Goal: Task Accomplishment & Management: Complete application form

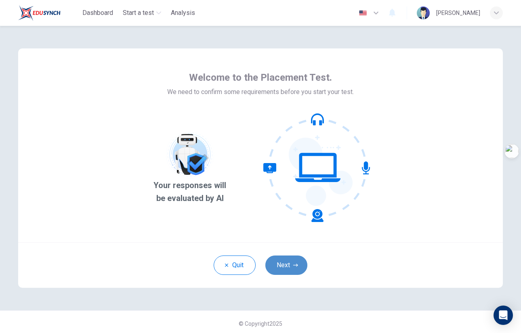
click at [290, 272] on button "Next" at bounding box center [286, 265] width 42 height 19
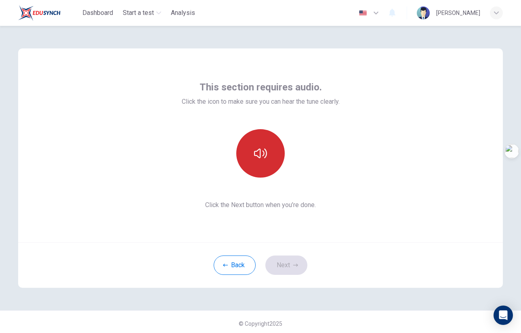
click at [260, 161] on button "button" at bounding box center [260, 153] width 48 height 48
click at [264, 163] on button "button" at bounding box center [260, 153] width 48 height 48
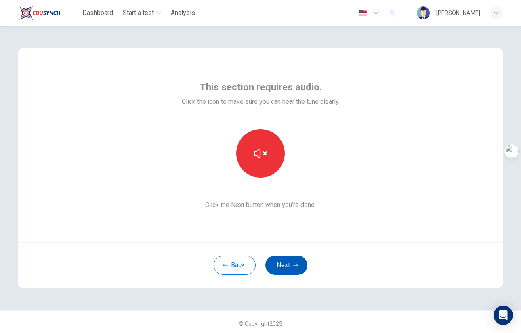
click at [273, 263] on button "Next" at bounding box center [286, 265] width 42 height 19
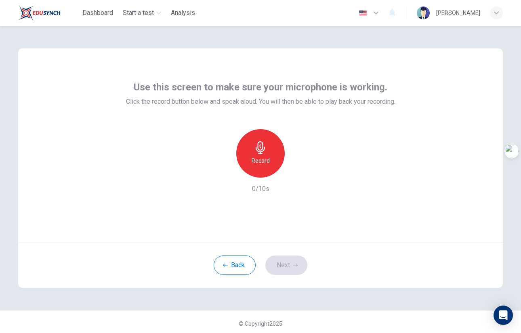
click at [262, 156] on h6 "Record" at bounding box center [261, 161] width 18 height 10
click at [262, 156] on h6 "Stop" at bounding box center [260, 161] width 12 height 10
click at [296, 171] on icon "button" at bounding box center [298, 171] width 4 height 5
click at [296, 268] on button "Next" at bounding box center [286, 265] width 42 height 19
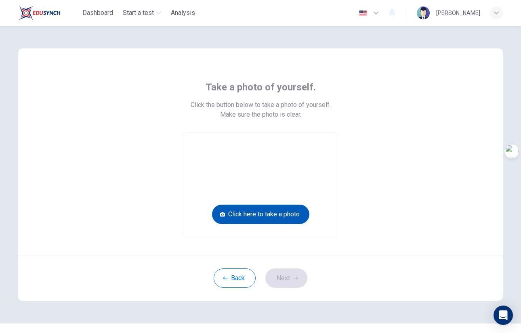
click at [283, 213] on button "Click here to take a photo" at bounding box center [260, 214] width 97 height 19
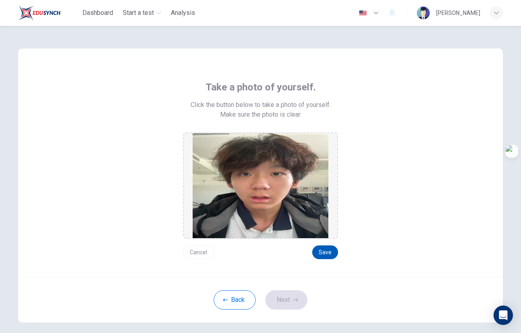
click at [327, 258] on button "Save" at bounding box center [325, 252] width 26 height 14
click at [285, 312] on div "Back Next" at bounding box center [260, 300] width 485 height 46
click at [286, 306] on button "Next" at bounding box center [286, 299] width 42 height 19
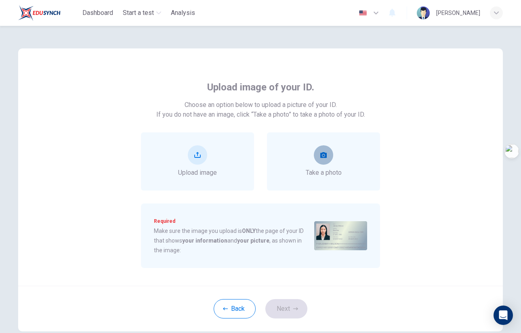
click at [326, 162] on button "take photo" at bounding box center [323, 154] width 19 height 19
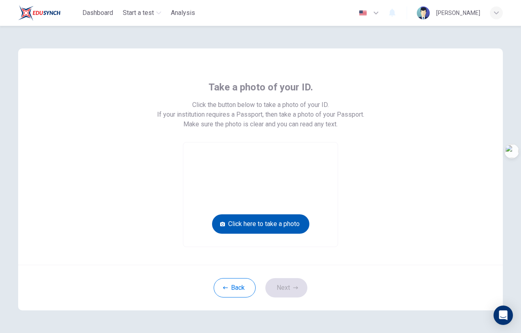
click at [266, 224] on button "Click here to take a photo" at bounding box center [260, 223] width 97 height 19
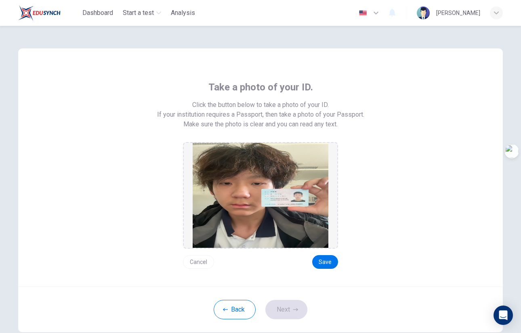
click at [319, 271] on div "Take a photo of your ID. Click the button below to take a photo of your ID. If …" at bounding box center [260, 167] width 485 height 238
click at [321, 263] on button "Save" at bounding box center [325, 262] width 26 height 14
click at [288, 306] on button "Next" at bounding box center [286, 309] width 42 height 19
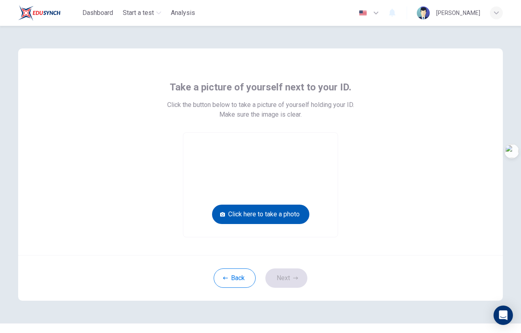
click at [274, 213] on button "Click here to take a photo" at bounding box center [260, 214] width 97 height 19
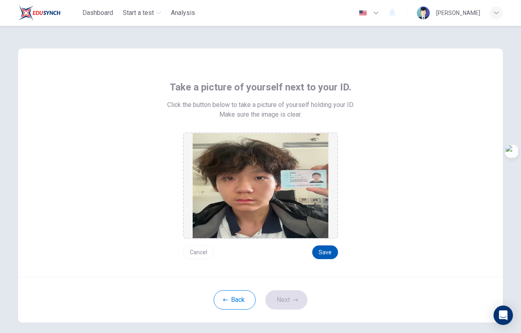
click at [323, 249] on button "Save" at bounding box center [325, 252] width 26 height 14
click at [283, 305] on button "Next" at bounding box center [286, 299] width 42 height 19
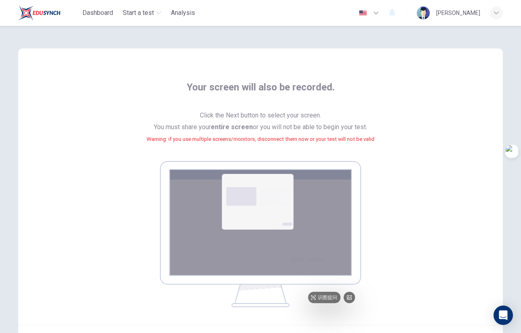
click at [271, 220] on img at bounding box center [260, 234] width 201 height 146
click at [384, 15] on button "button" at bounding box center [368, 13] width 29 height 16
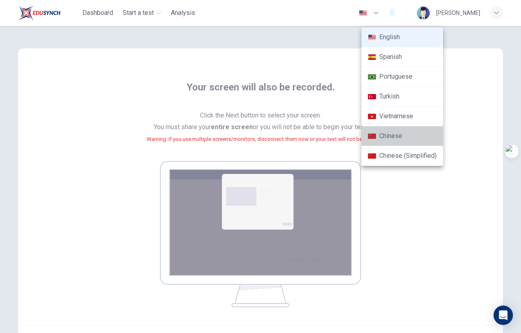
click at [392, 141] on li "Chinese" at bounding box center [402, 136] width 82 height 20
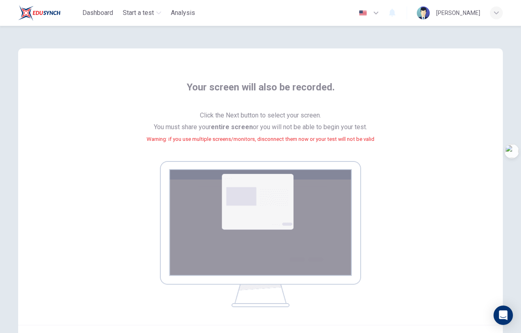
click at [384, 12] on button "button" at bounding box center [368, 13] width 29 height 16
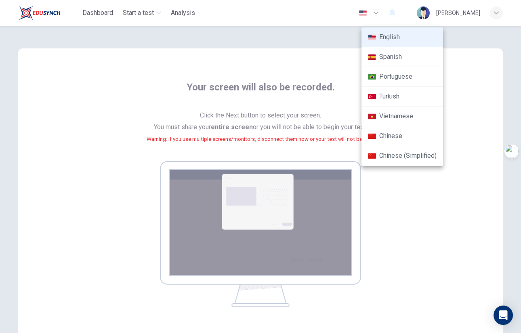
click at [396, 40] on li "English" at bounding box center [402, 37] width 82 height 20
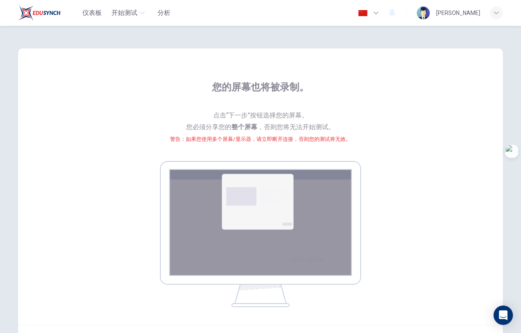
click at [384, 15] on button "button" at bounding box center [368, 13] width 29 height 16
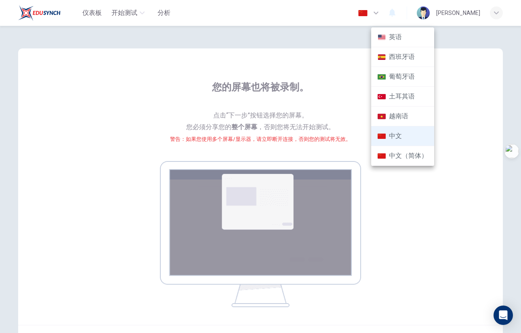
click at [389, 44] on li "英语" at bounding box center [402, 37] width 63 height 20
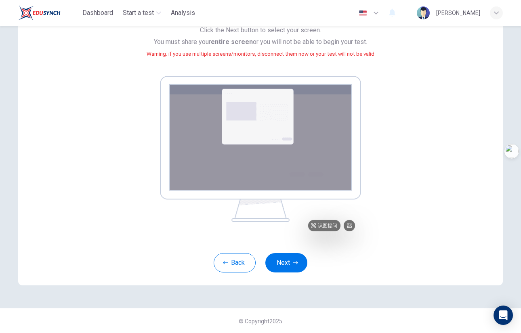
scroll to position [86, 0]
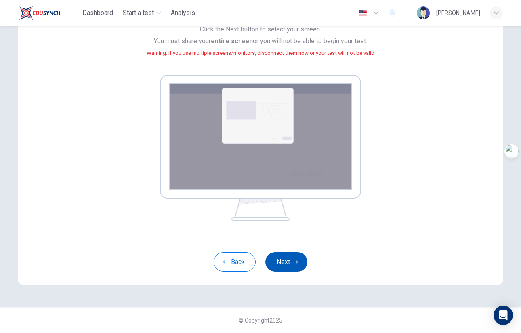
click at [285, 264] on button "Next" at bounding box center [286, 261] width 42 height 19
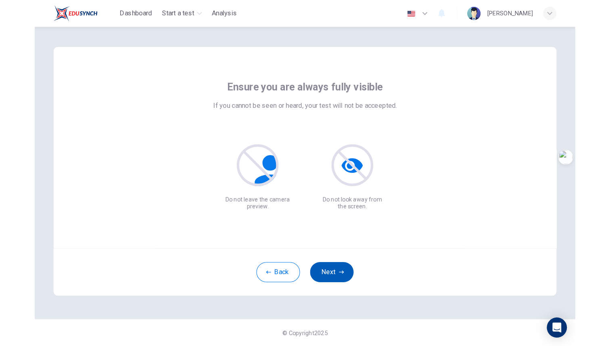
scroll to position [0, 0]
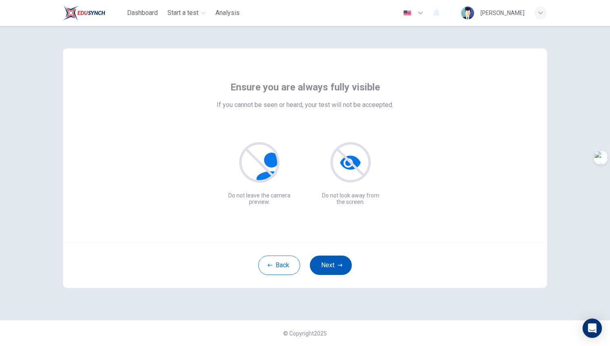
click at [335, 263] on button "Next" at bounding box center [331, 265] width 42 height 19
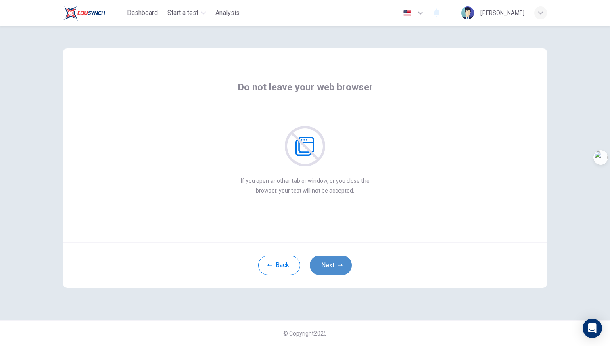
click at [335, 263] on button "Next" at bounding box center [331, 265] width 42 height 19
click at [423, 13] on icon "button" at bounding box center [420, 13] width 5 height 3
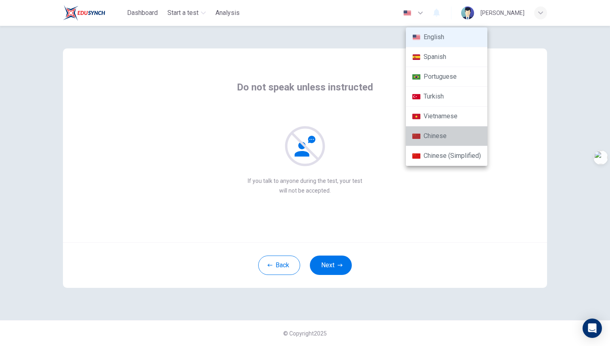
click at [449, 138] on li "Chinese" at bounding box center [447, 136] width 82 height 20
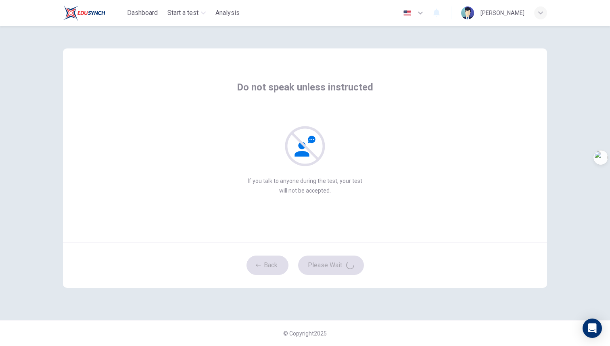
type input "zh"
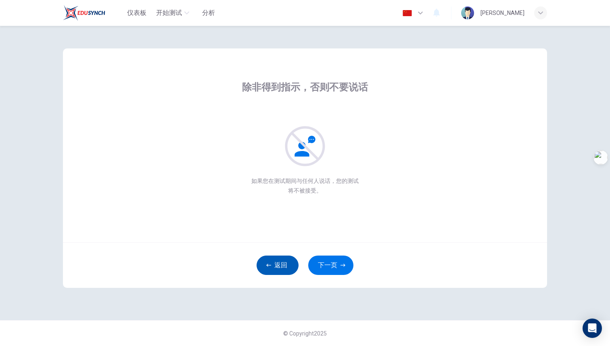
click at [285, 267] on button "返回" at bounding box center [278, 265] width 42 height 19
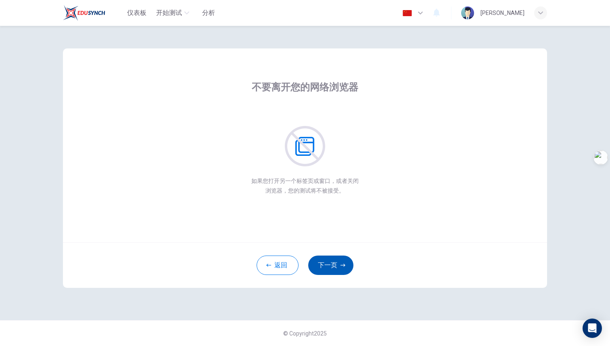
click at [344, 264] on icon "button" at bounding box center [343, 265] width 5 height 5
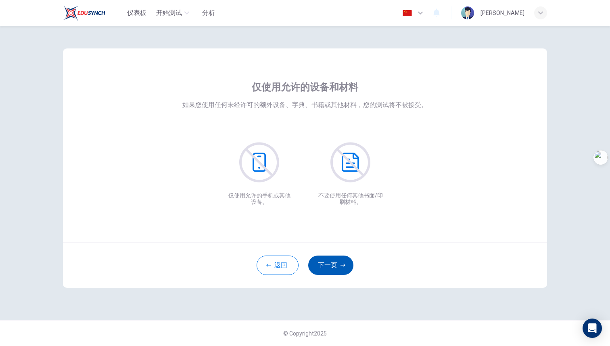
click at [344, 264] on icon "button" at bounding box center [343, 265] width 5 height 5
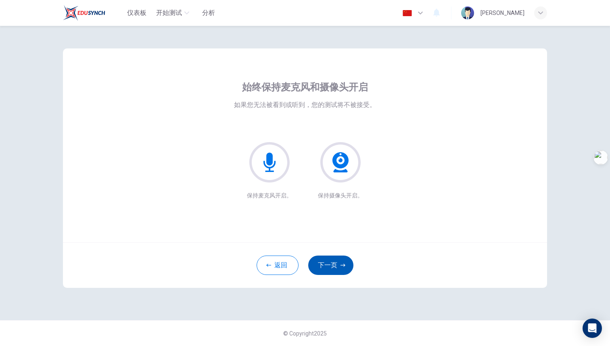
click at [344, 264] on icon "button" at bounding box center [343, 265] width 5 height 5
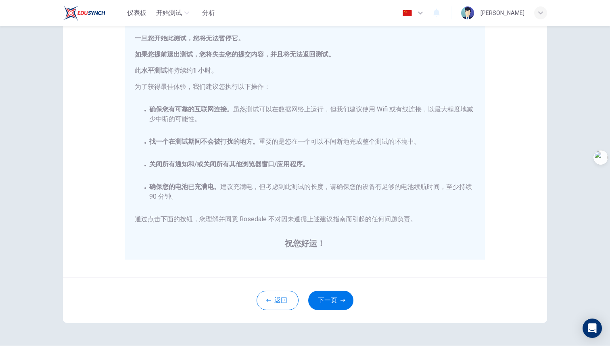
scroll to position [103, 0]
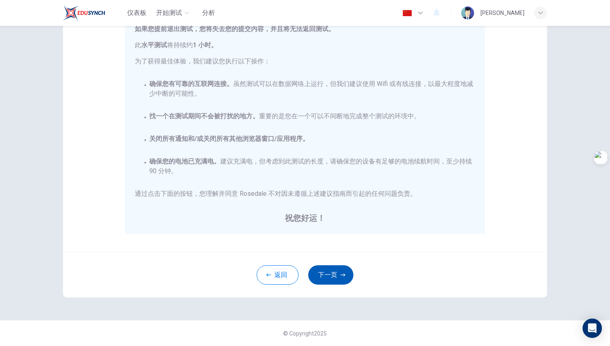
click at [337, 273] on button "下一页" at bounding box center [330, 274] width 45 height 19
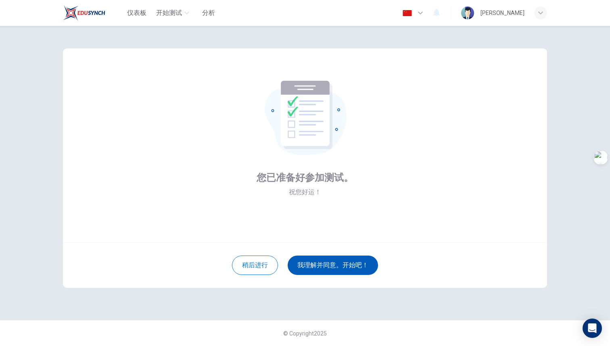
scroll to position [0, 0]
click at [337, 270] on button "我理解并同意。开始吧！" at bounding box center [333, 265] width 90 height 19
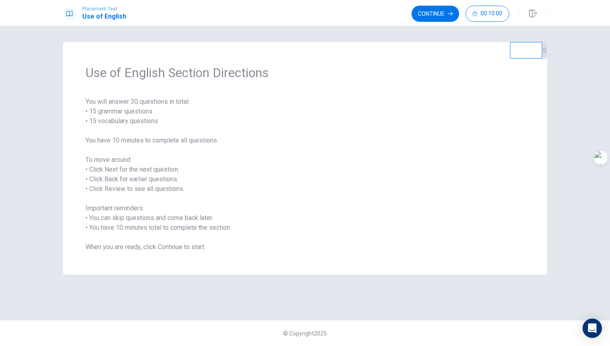
click at [97, 169] on span "You will answer 30 questions in total: • 15 grammar questions • 15 vocabulary q…" at bounding box center [305, 174] width 439 height 155
click at [432, 8] on button "Continue" at bounding box center [436, 14] width 48 height 16
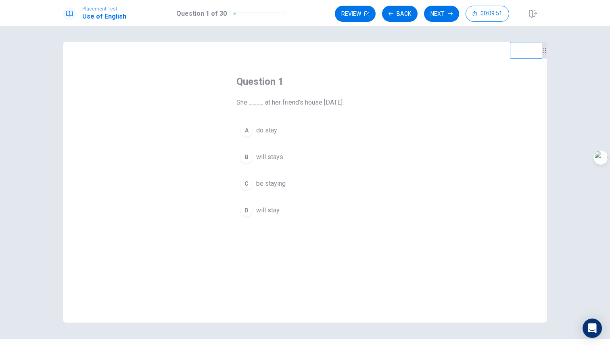
click at [244, 214] on div "D" at bounding box center [246, 210] width 13 height 13
click at [244, 162] on div "B" at bounding box center [246, 157] width 13 height 13
click at [268, 212] on span "will stay" at bounding box center [267, 211] width 23 height 10
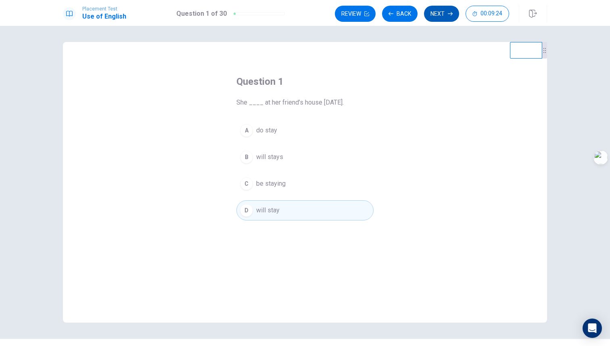
click at [440, 14] on button "Next" at bounding box center [441, 14] width 35 height 16
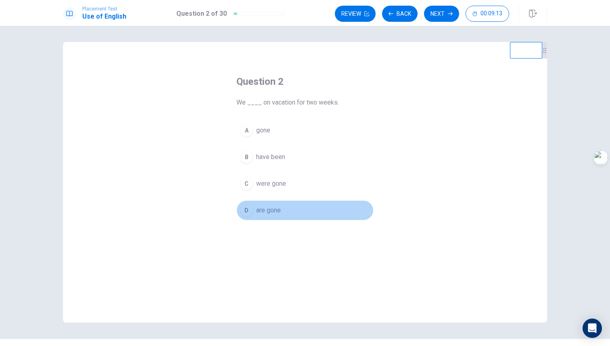
click at [248, 210] on div "D" at bounding box center [246, 210] width 13 height 13
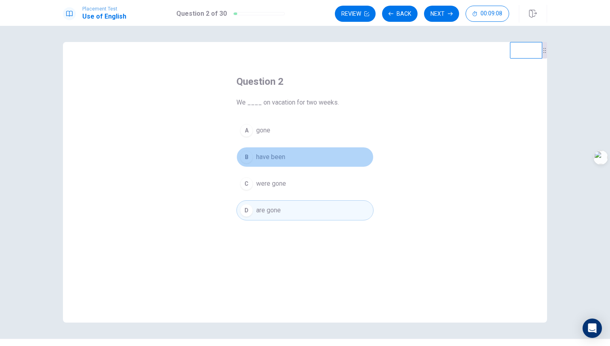
click at [252, 159] on button "B have been" at bounding box center [305, 157] width 137 height 20
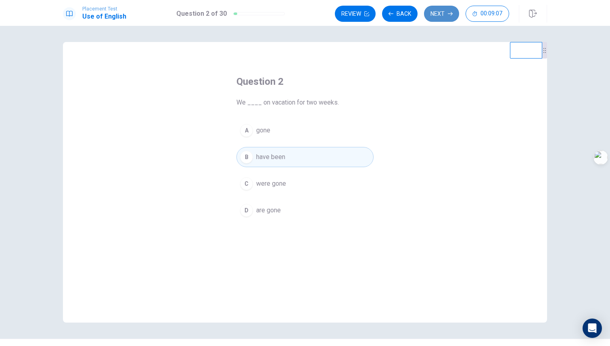
click at [439, 16] on button "Next" at bounding box center [441, 14] width 35 height 16
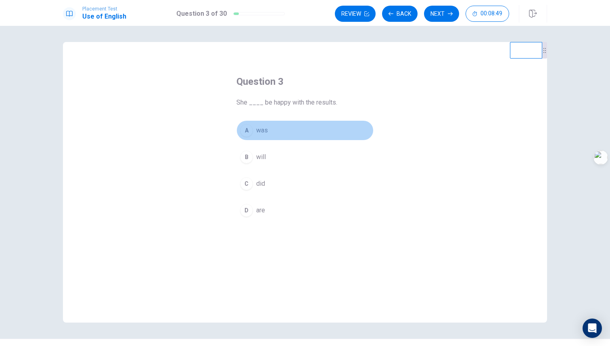
click at [247, 128] on div "A" at bounding box center [246, 130] width 13 height 13
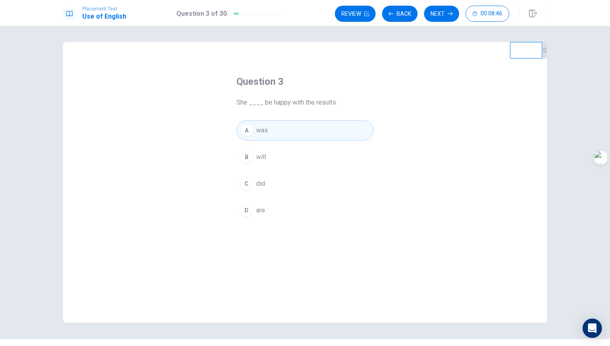
drag, startPoint x: 313, startPoint y: 103, endPoint x: 336, endPoint y: 103, distance: 22.6
click at [336, 103] on span "She ____ be happy with the results." at bounding box center [305, 103] width 137 height 10
drag, startPoint x: 315, startPoint y: 104, endPoint x: 322, endPoint y: 105, distance: 6.9
click at [322, 105] on span "She ____ be happy with the results." at bounding box center [305, 103] width 137 height 10
click at [253, 210] on button "D are" at bounding box center [305, 210] width 137 height 20
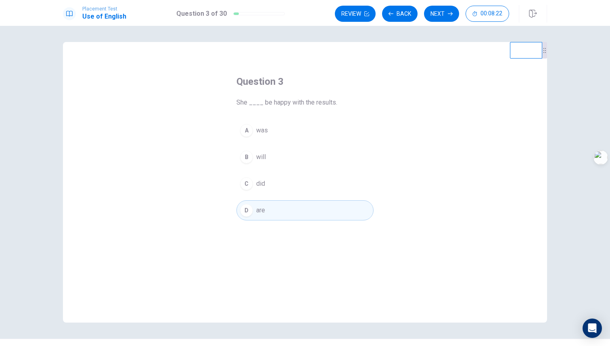
click at [256, 130] on span "was" at bounding box center [262, 131] width 12 height 10
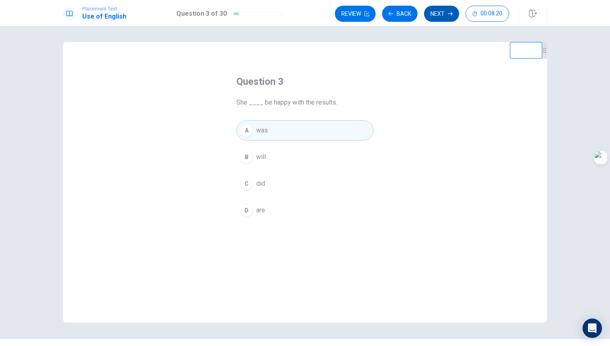
click at [440, 15] on button "Next" at bounding box center [441, 14] width 35 height 16
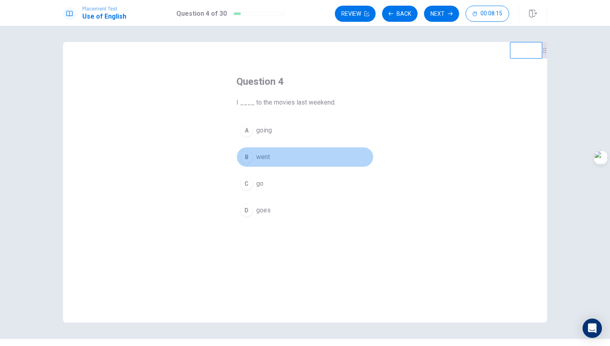
click at [256, 157] on span "went" at bounding box center [263, 157] width 14 height 10
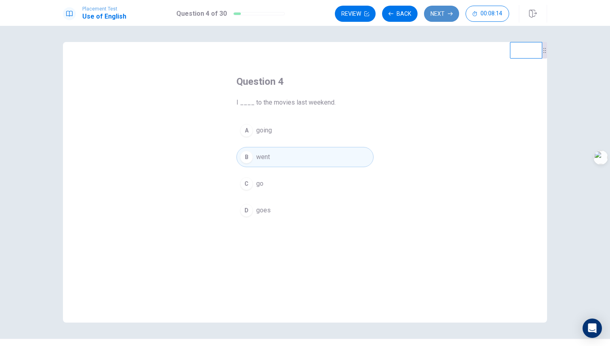
click at [430, 17] on button "Next" at bounding box center [441, 14] width 35 height 16
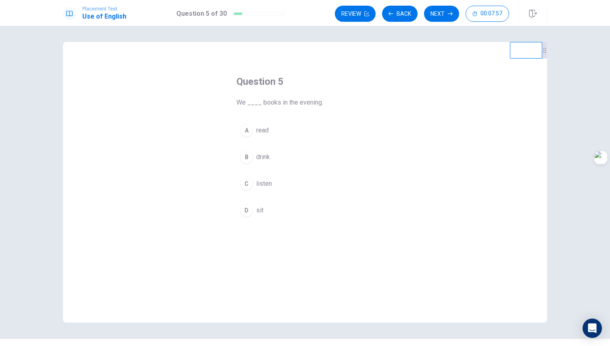
click at [253, 136] on button "A read" at bounding box center [305, 130] width 137 height 20
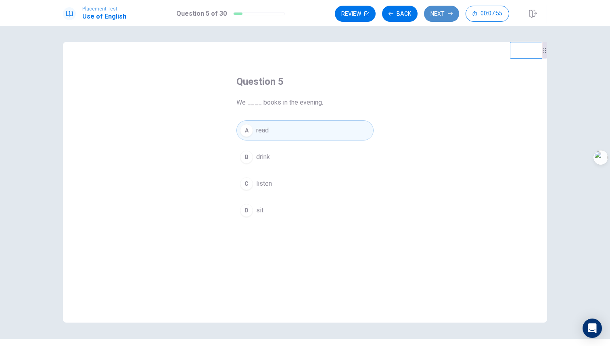
click at [443, 16] on button "Next" at bounding box center [441, 14] width 35 height 16
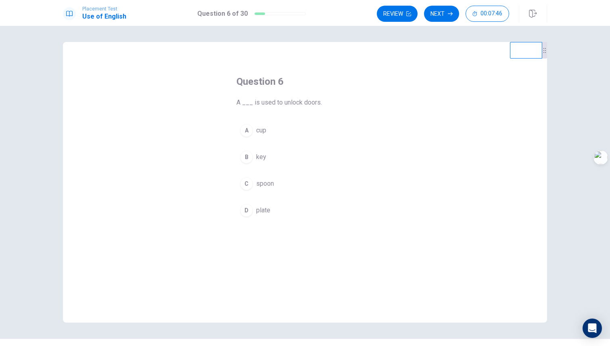
click at [240, 155] on div "B" at bounding box center [246, 157] width 13 height 13
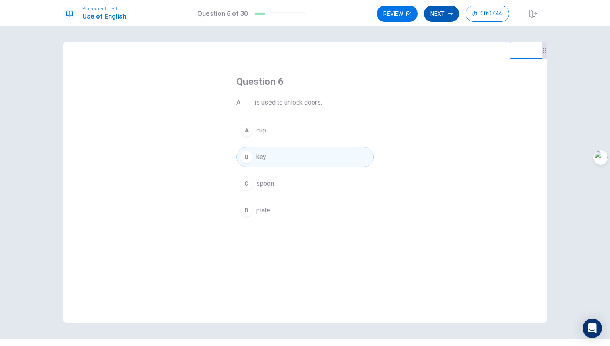
click at [438, 13] on button "Next" at bounding box center [441, 14] width 35 height 16
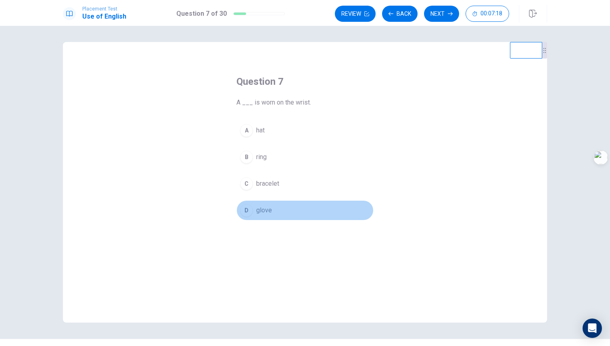
click at [256, 212] on span "glove" at bounding box center [264, 211] width 16 height 10
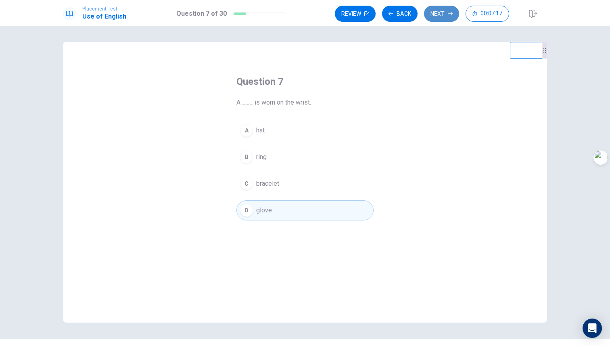
click at [435, 17] on button "Next" at bounding box center [441, 14] width 35 height 16
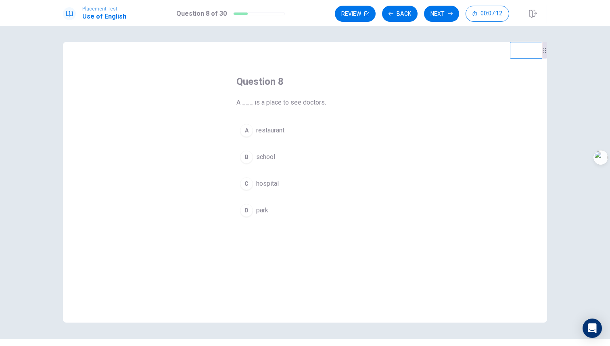
click at [259, 185] on span "hospital" at bounding box center [267, 184] width 23 height 10
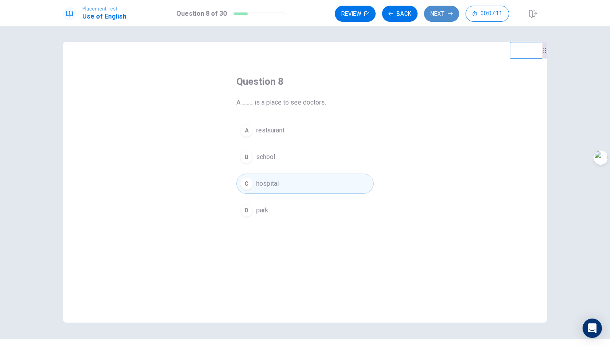
click at [448, 7] on button "Next" at bounding box center [441, 14] width 35 height 16
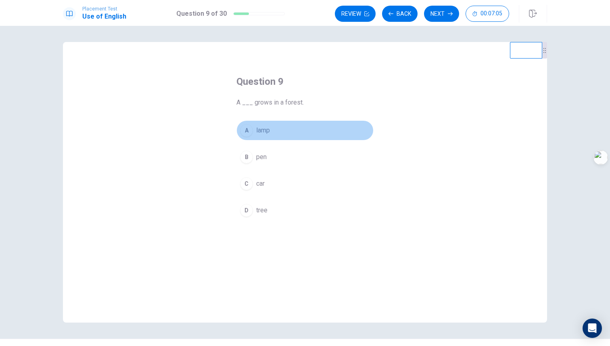
click at [247, 132] on div "A" at bounding box center [246, 130] width 13 height 13
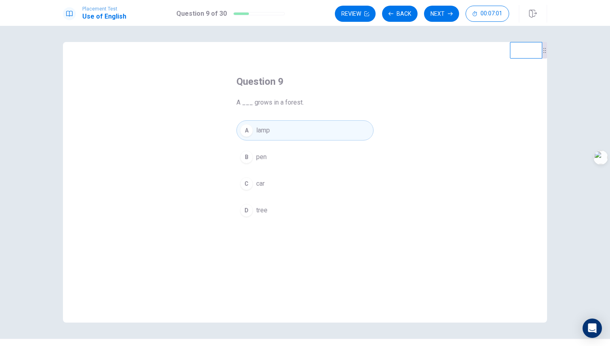
click at [252, 182] on button "C car" at bounding box center [305, 184] width 137 height 20
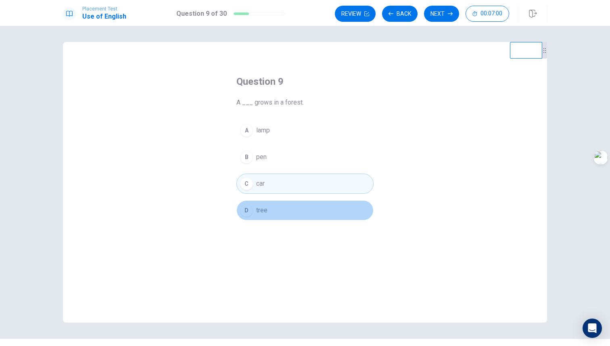
click at [267, 206] on button "D tree" at bounding box center [305, 210] width 137 height 20
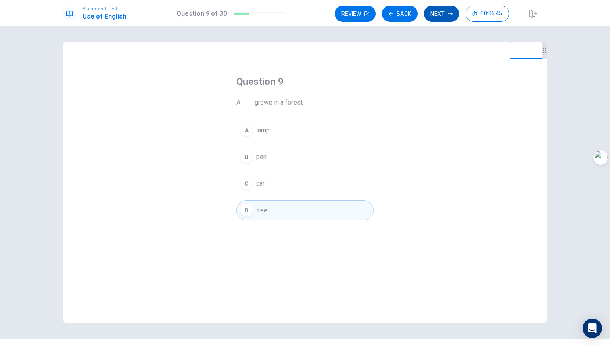
click at [446, 14] on button "Next" at bounding box center [441, 14] width 35 height 16
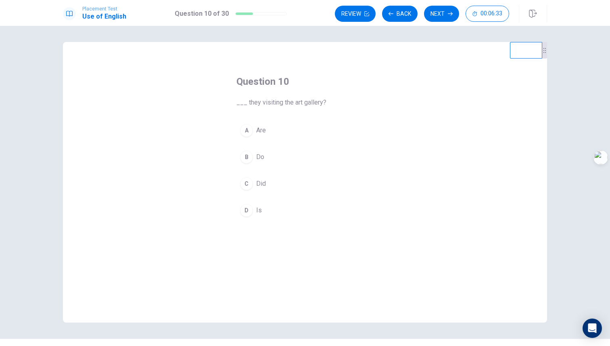
click at [244, 131] on div "A" at bounding box center [246, 130] width 13 height 13
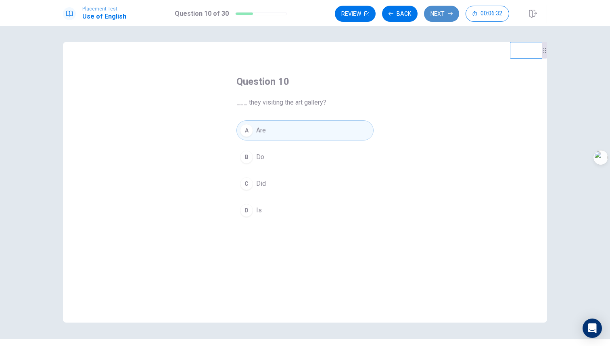
click at [442, 10] on button "Next" at bounding box center [441, 14] width 35 height 16
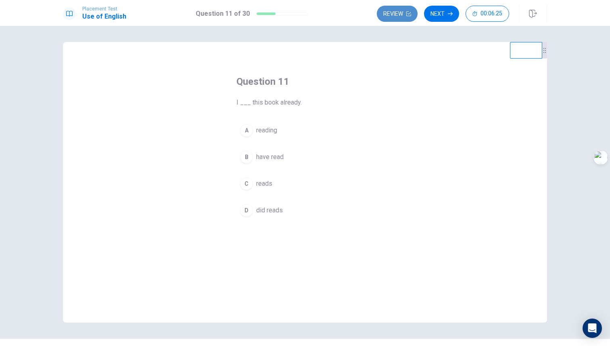
click at [392, 15] on button "Review" at bounding box center [397, 14] width 41 height 16
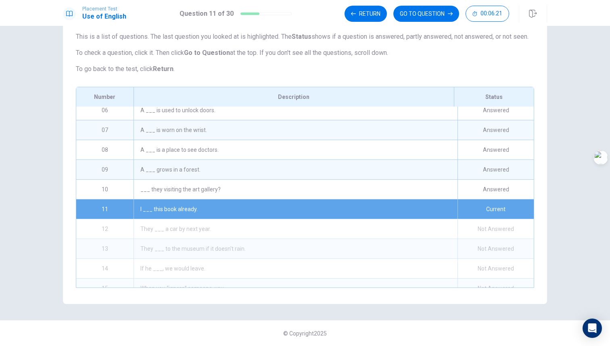
scroll to position [120, 0]
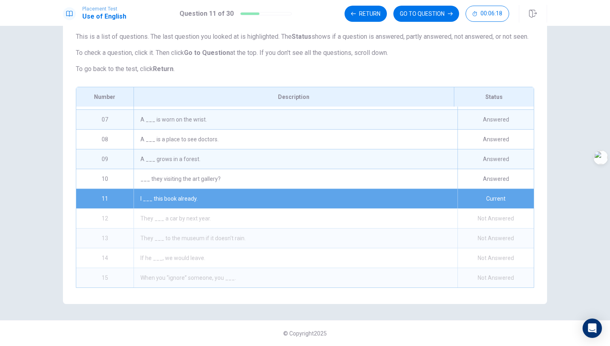
click at [274, 173] on div "___ they visiting the art gallery?" at bounding box center [296, 178] width 324 height 19
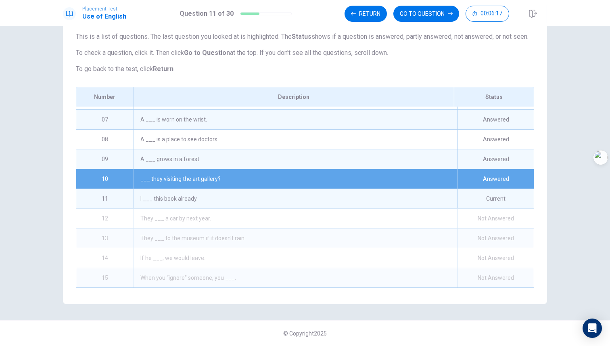
click at [274, 189] on div "I ___ this book already." at bounding box center [296, 198] width 324 height 19
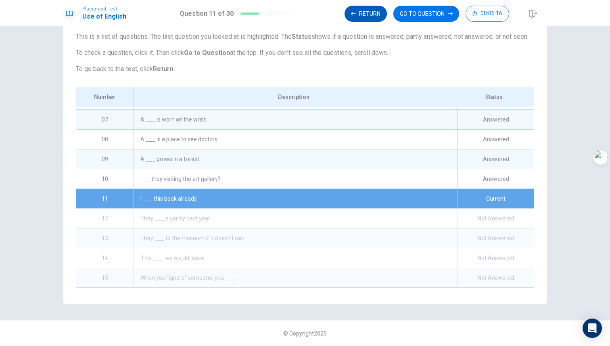
click at [371, 14] on button "Return" at bounding box center [366, 14] width 42 height 16
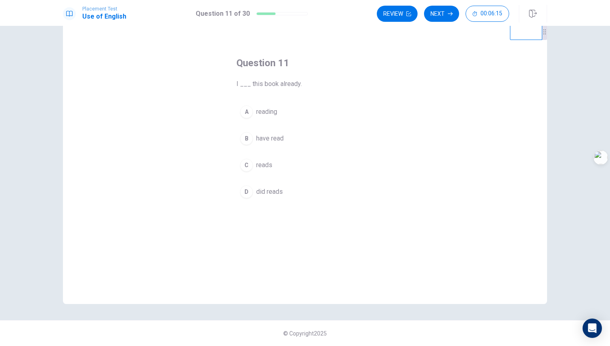
scroll to position [19, 0]
click at [266, 141] on span "have read" at bounding box center [269, 139] width 27 height 10
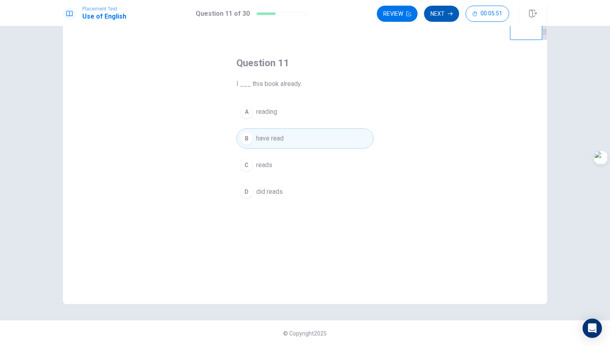
click at [449, 17] on button "Next" at bounding box center [441, 14] width 35 height 16
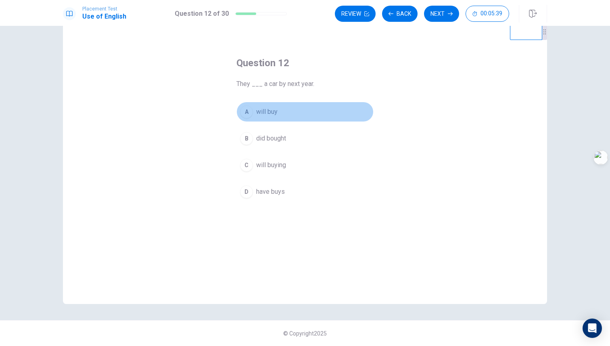
click at [266, 113] on span "will buy" at bounding box center [266, 112] width 21 height 10
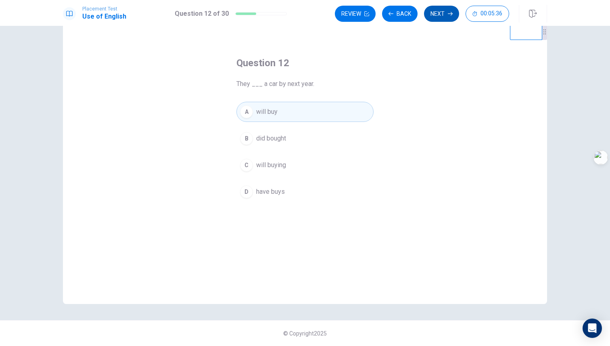
click at [450, 10] on button "Next" at bounding box center [441, 14] width 35 height 16
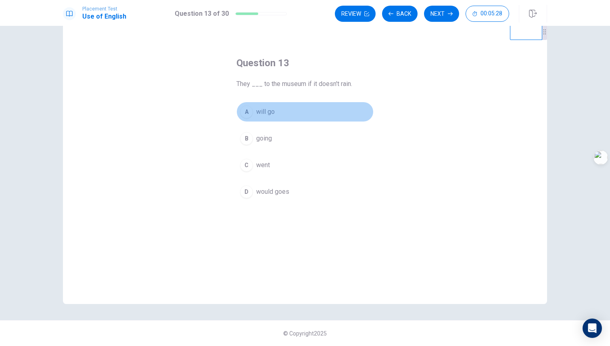
click at [270, 112] on span "will go" at bounding box center [265, 112] width 19 height 10
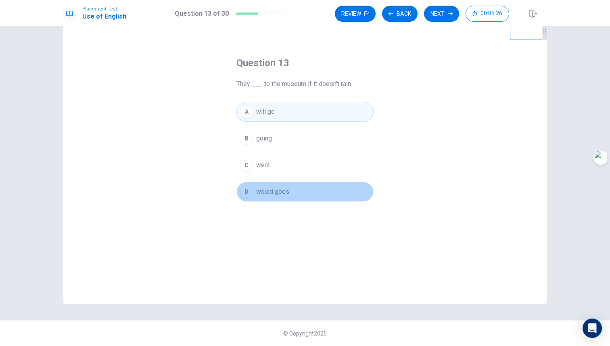
click at [284, 193] on span "would goes" at bounding box center [272, 192] width 33 height 10
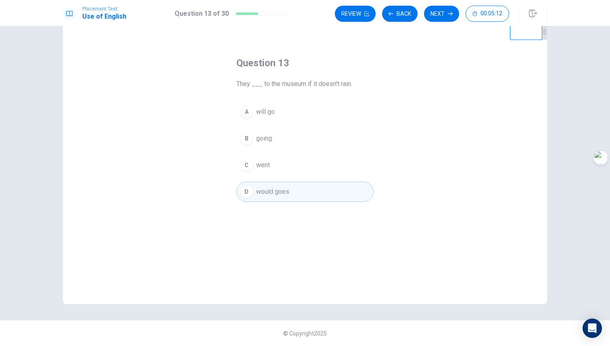
click at [264, 142] on span "going" at bounding box center [264, 139] width 16 height 10
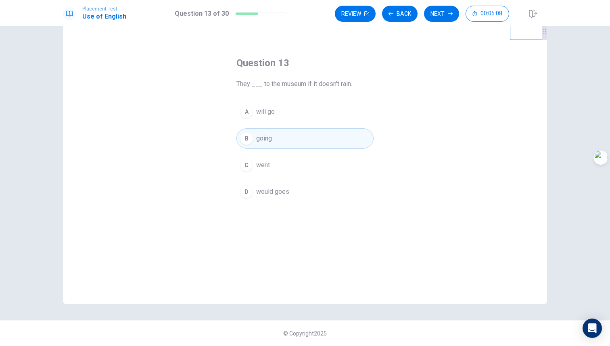
click at [275, 117] on button "A will go" at bounding box center [305, 112] width 137 height 20
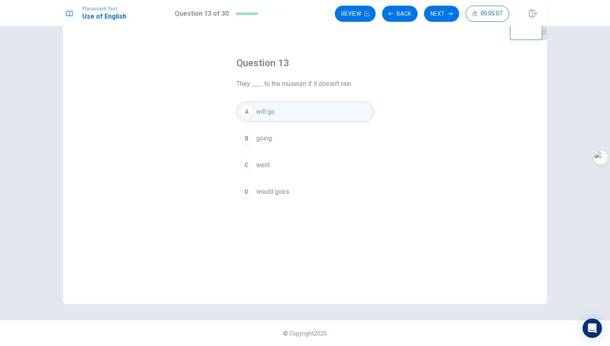
click at [277, 195] on span "would goes" at bounding box center [272, 192] width 33 height 10
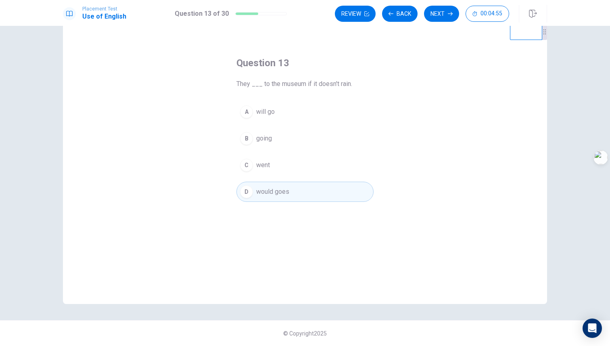
click at [272, 106] on button "A will go" at bounding box center [305, 112] width 137 height 20
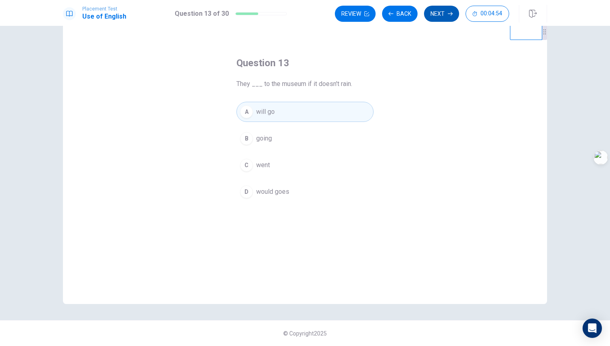
click at [438, 15] on button "Next" at bounding box center [441, 14] width 35 height 16
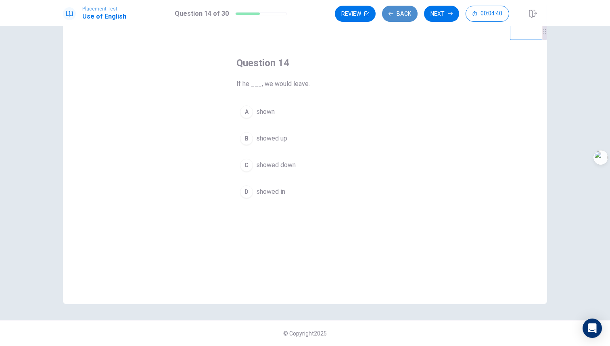
click at [406, 16] on button "Back" at bounding box center [400, 14] width 36 height 16
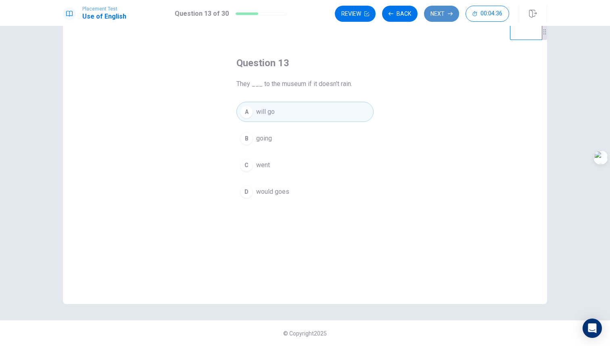
click at [436, 11] on button "Next" at bounding box center [441, 14] width 35 height 16
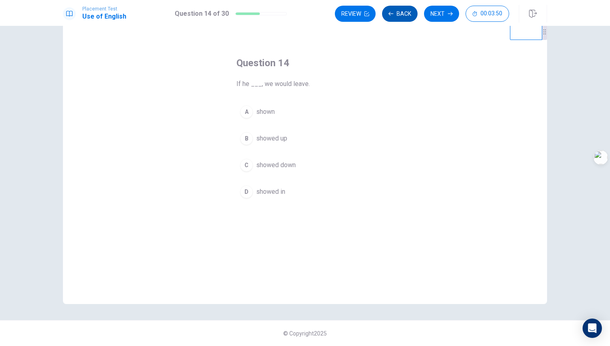
click at [408, 12] on button "Back" at bounding box center [400, 14] width 36 height 16
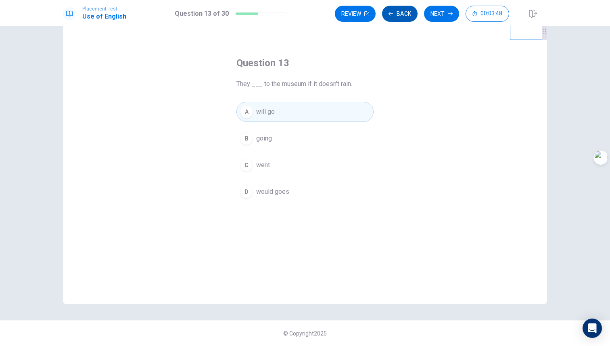
click at [408, 12] on button "Back" at bounding box center [400, 14] width 36 height 16
click at [442, 20] on button "Next" at bounding box center [441, 14] width 35 height 16
click at [442, 20] on div "Review Back Next 00:03:46" at bounding box center [422, 14] width 174 height 16
click at [445, 15] on button "Next" at bounding box center [441, 14] width 35 height 16
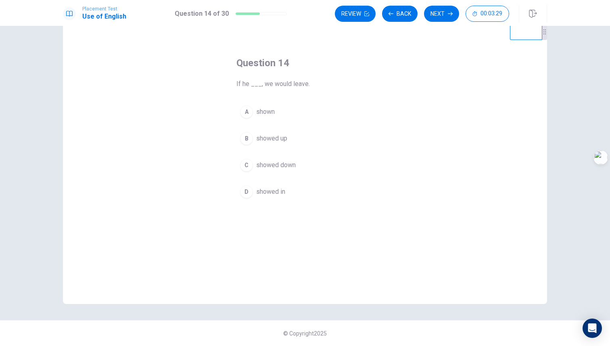
click at [265, 158] on button "C showed down" at bounding box center [305, 165] width 137 height 20
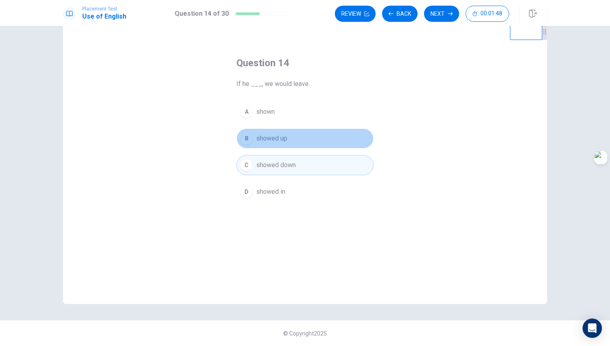
click at [292, 142] on button "B showed up" at bounding box center [305, 138] width 137 height 20
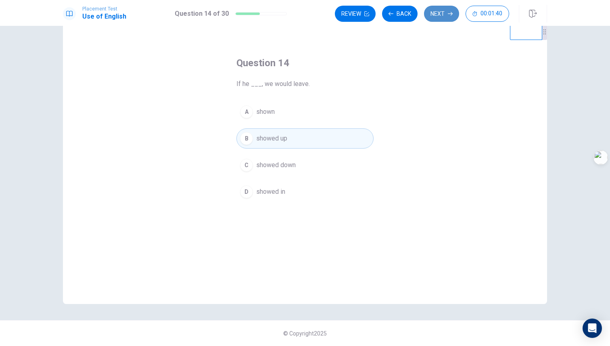
click at [442, 13] on button "Next" at bounding box center [441, 14] width 35 height 16
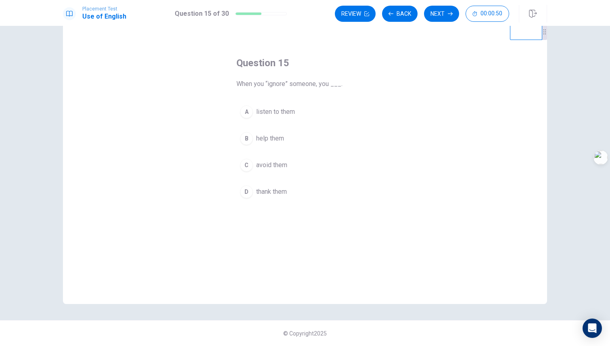
click at [263, 109] on span "listen to them" at bounding box center [275, 112] width 39 height 10
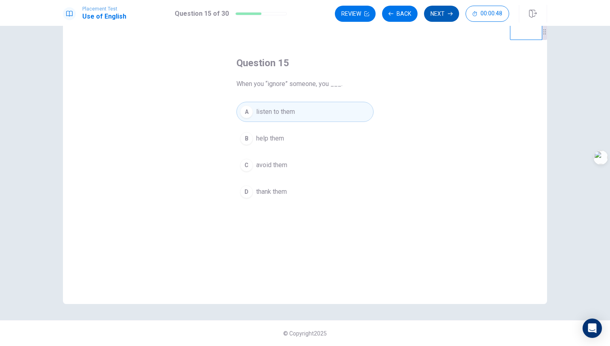
click at [442, 11] on button "Next" at bounding box center [441, 14] width 35 height 16
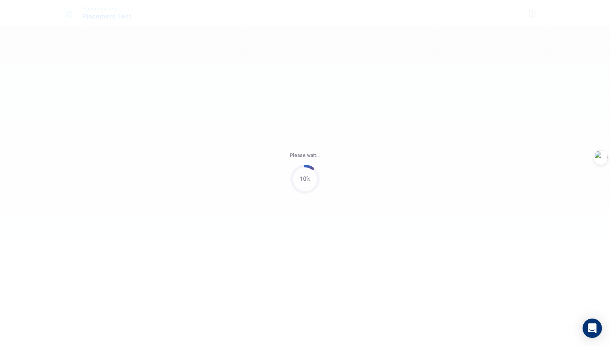
scroll to position [0, 0]
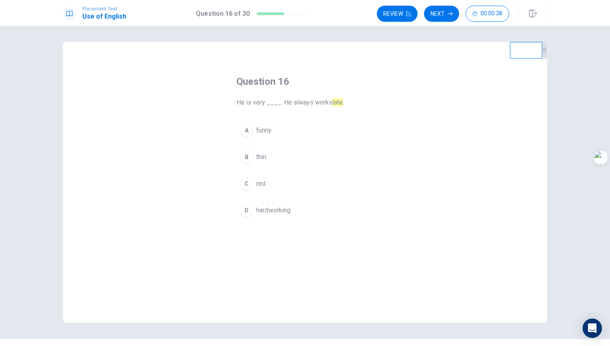
click at [273, 213] on span "hardworking" at bounding box center [273, 211] width 34 height 10
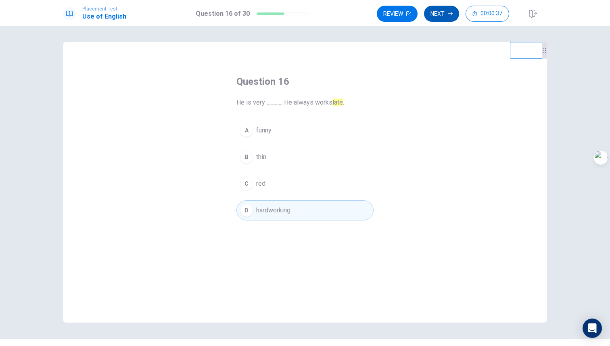
click at [444, 14] on button "Next" at bounding box center [441, 14] width 35 height 16
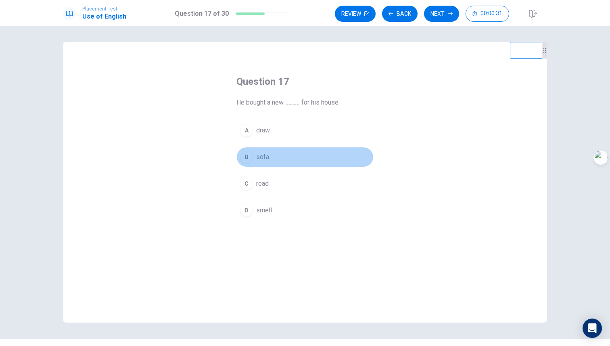
click at [257, 154] on span "sofa" at bounding box center [262, 157] width 13 height 10
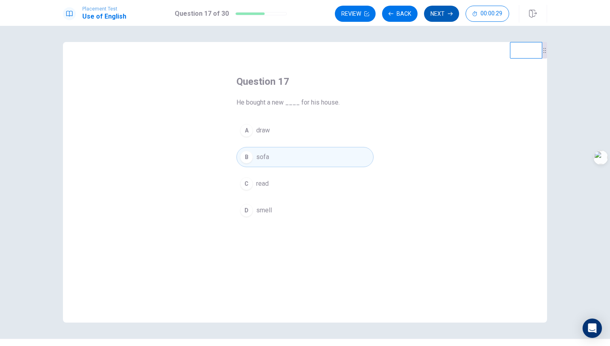
click at [446, 12] on button "Next" at bounding box center [441, 14] width 35 height 16
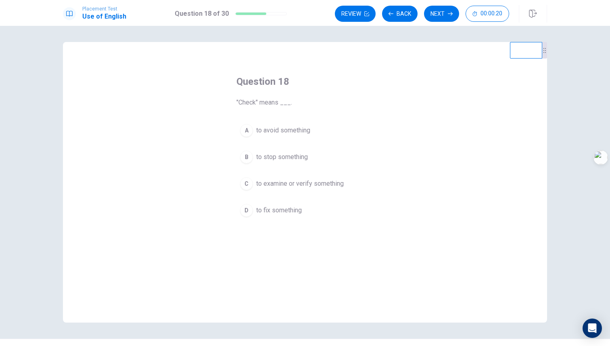
click at [284, 211] on span "to fix something" at bounding box center [279, 211] width 46 height 10
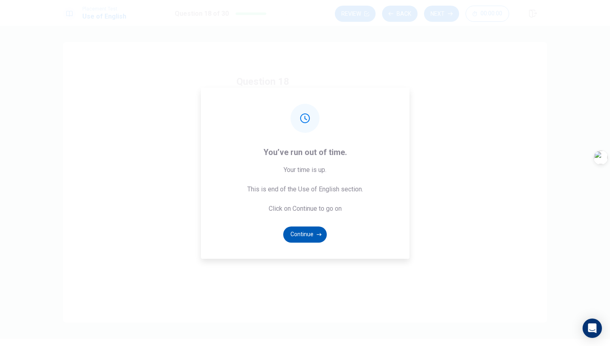
click at [319, 237] on button "Continue" at bounding box center [305, 235] width 44 height 16
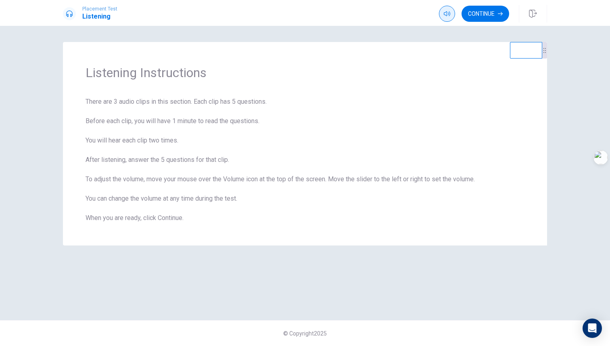
click at [447, 14] on icon "button" at bounding box center [447, 13] width 6 height 6
click at [359, 113] on span "There are 3 audio clips in this section. Each clip has 5 questions. Before each…" at bounding box center [305, 160] width 439 height 126
click at [498, 12] on button "Continue" at bounding box center [486, 14] width 48 height 16
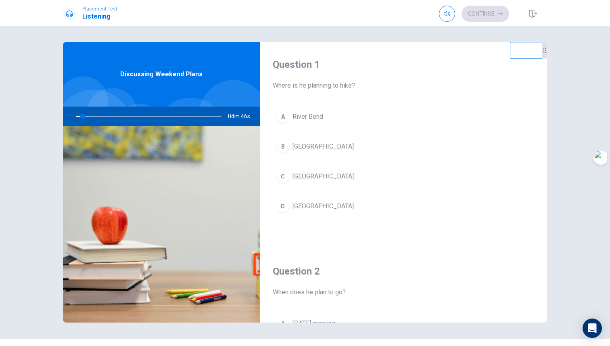
click at [80, 117] on div at bounding box center [147, 116] width 162 height 19
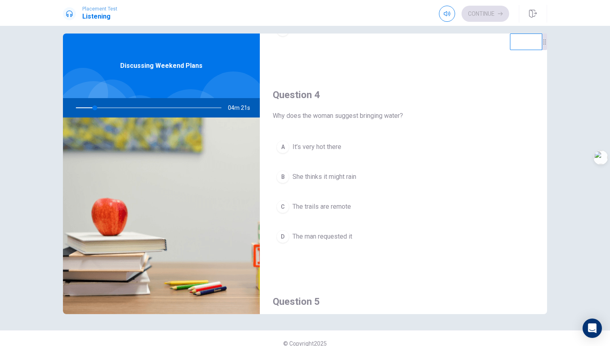
scroll to position [589, 0]
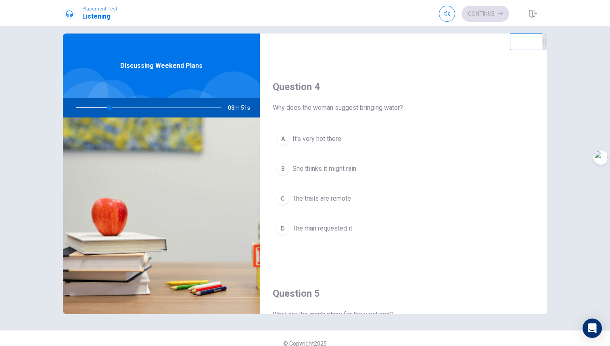
click at [125, 108] on div at bounding box center [147, 107] width 162 height 19
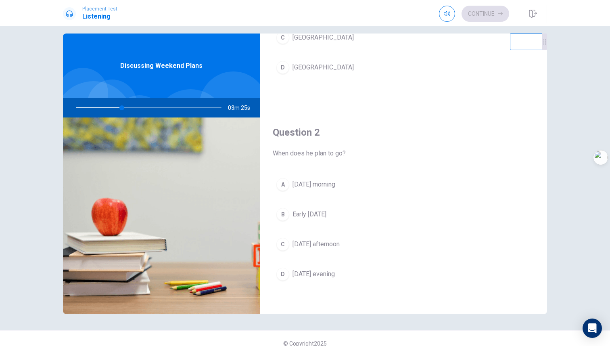
scroll to position [132, 0]
click at [325, 181] on span "[DATE] morning" at bounding box center [314, 183] width 43 height 10
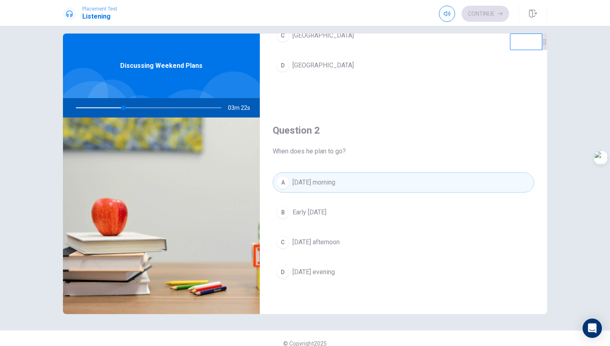
click at [333, 185] on span "[DATE] morning" at bounding box center [314, 183] width 43 height 10
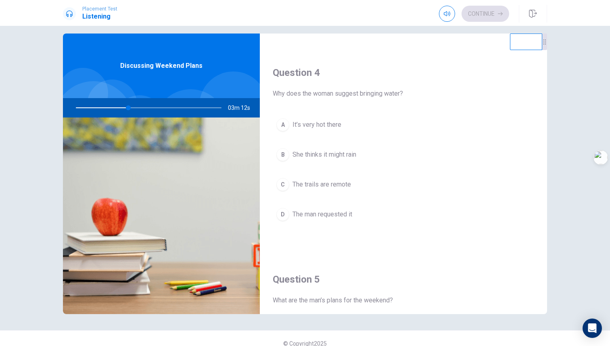
scroll to position [604, 0]
click at [340, 193] on button "C The trails are remote" at bounding box center [404, 184] width 262 height 20
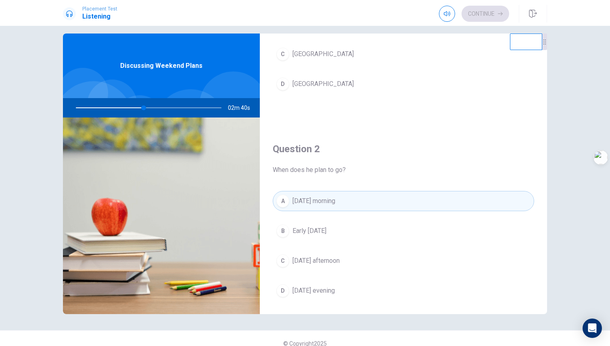
scroll to position [118, 0]
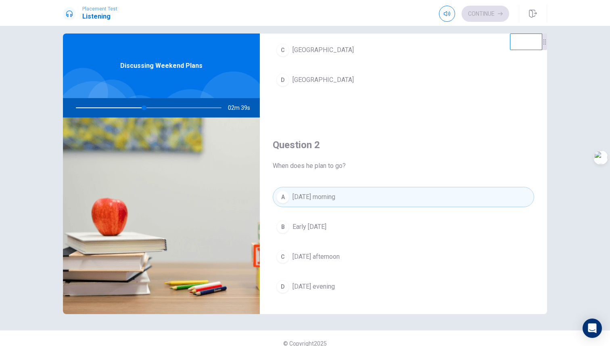
click at [334, 231] on button "B Early [DATE]" at bounding box center [404, 227] width 262 height 20
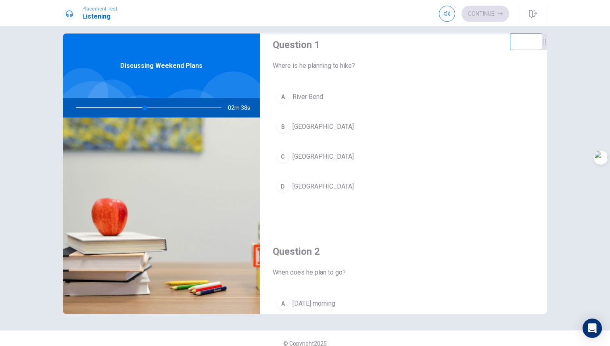
scroll to position [5, 0]
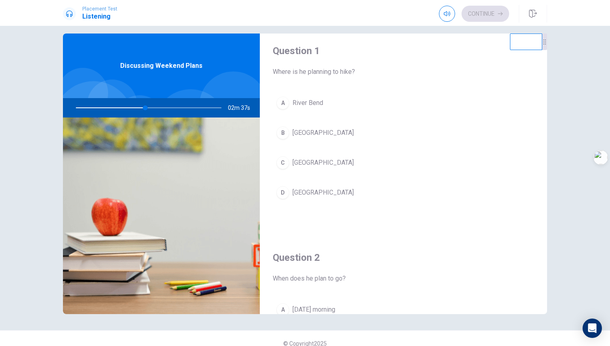
click at [327, 134] on button "B [GEOGRAPHIC_DATA]" at bounding box center [404, 133] width 262 height 20
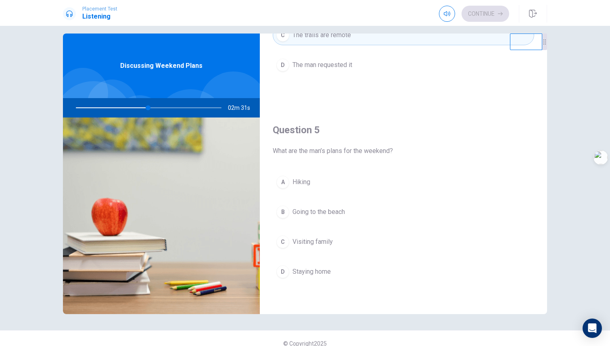
scroll to position [19, 0]
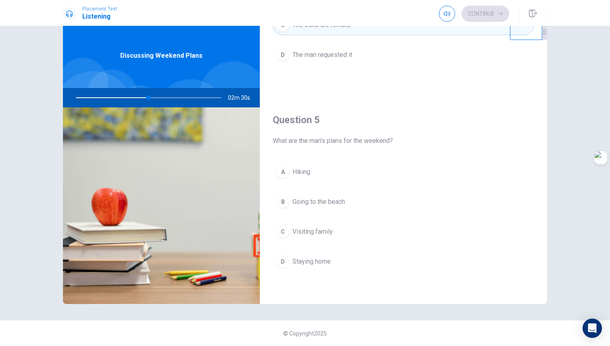
click at [329, 190] on div "A Hiking B Going to the beach C Visiting family D Staying home" at bounding box center [404, 225] width 262 height 126
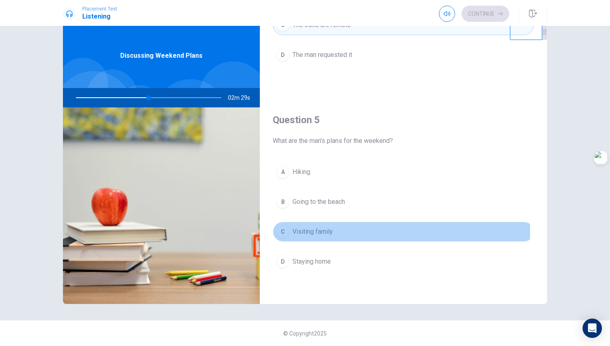
click at [324, 233] on span "Visiting family" at bounding box center [313, 232] width 40 height 10
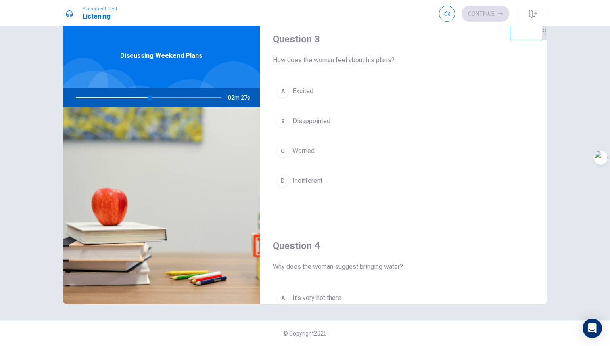
scroll to position [422, 0]
click at [317, 87] on button "A Excited" at bounding box center [404, 90] width 262 height 20
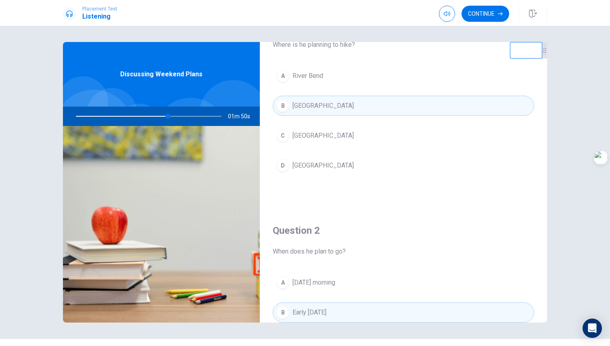
scroll to position [0, 0]
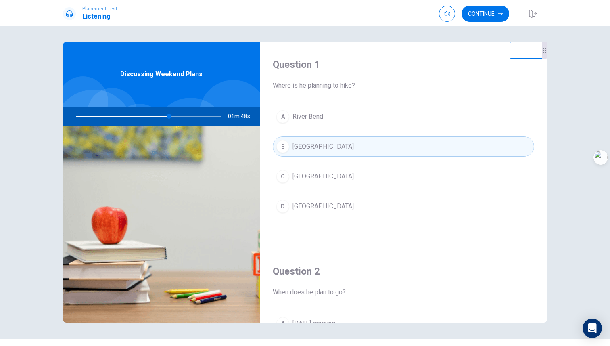
drag, startPoint x: 167, startPoint y: 116, endPoint x: 147, endPoint y: 117, distance: 19.8
click at [147, 117] on div at bounding box center [147, 116] width 162 height 19
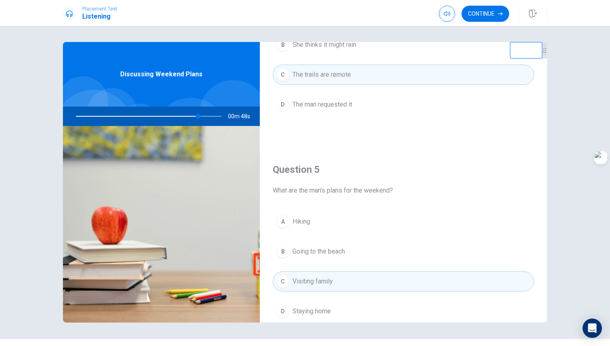
scroll to position [753, 0]
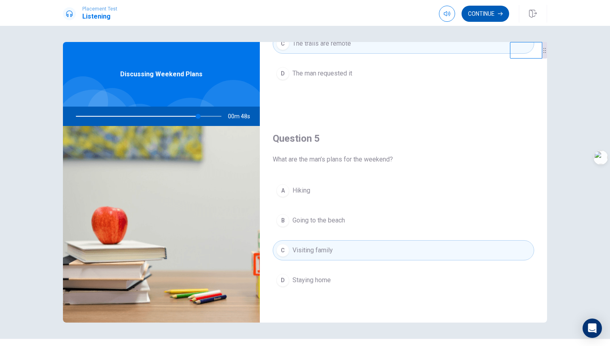
click at [478, 13] on button "Continue" at bounding box center [486, 14] width 48 height 16
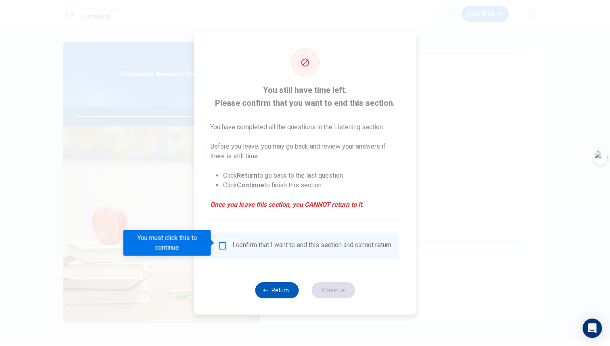
click at [279, 298] on button "Return" at bounding box center [277, 290] width 44 height 16
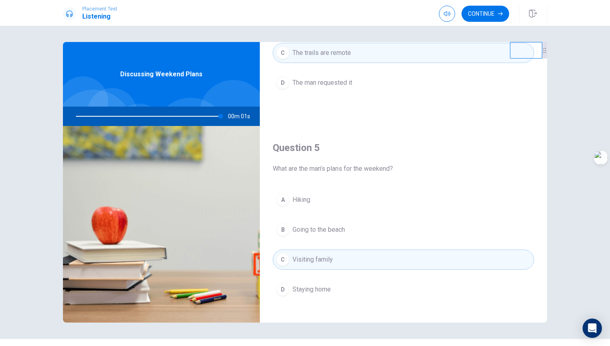
scroll to position [751, 0]
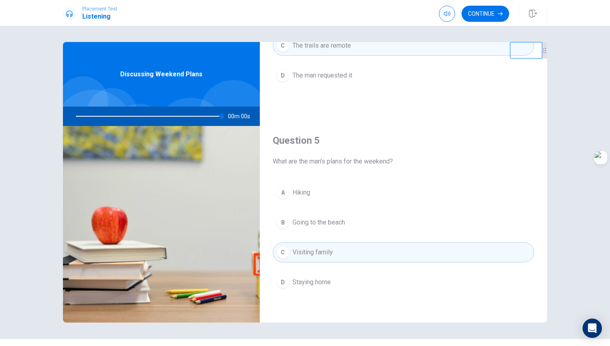
type input "0"
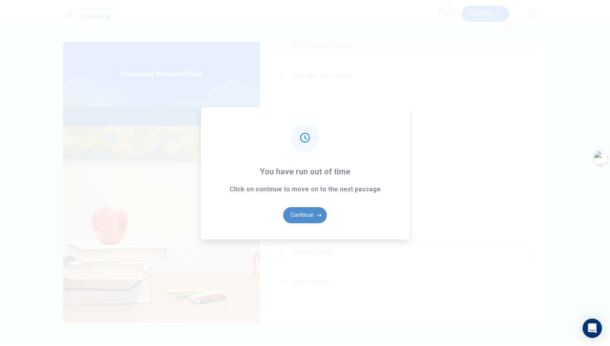
click at [314, 218] on button "Continue" at bounding box center [305, 215] width 44 height 16
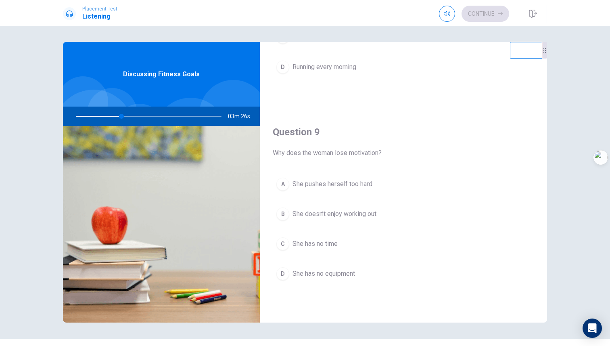
scroll to position [0, 0]
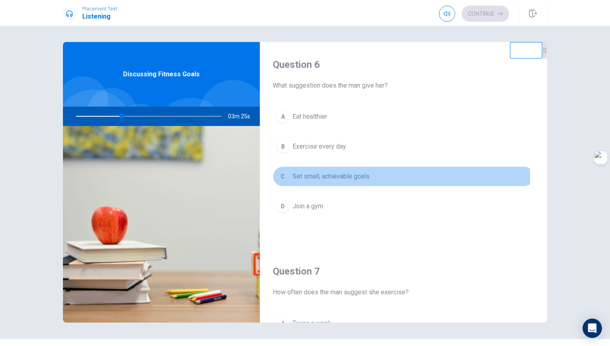
click at [337, 179] on span "Set small, achievable goals" at bounding box center [331, 177] width 77 height 10
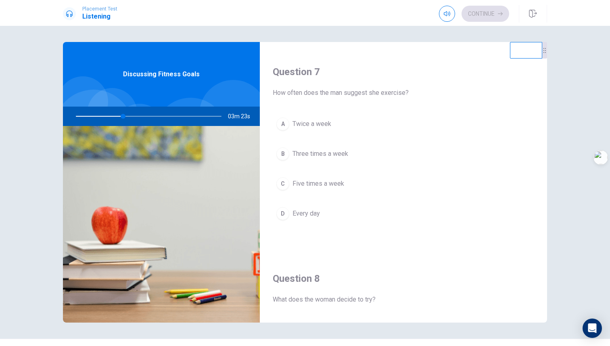
scroll to position [215, 0]
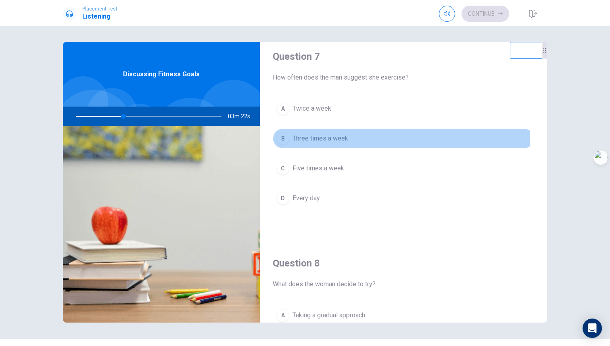
click at [328, 142] on span "Three times a week" at bounding box center [321, 139] width 56 height 10
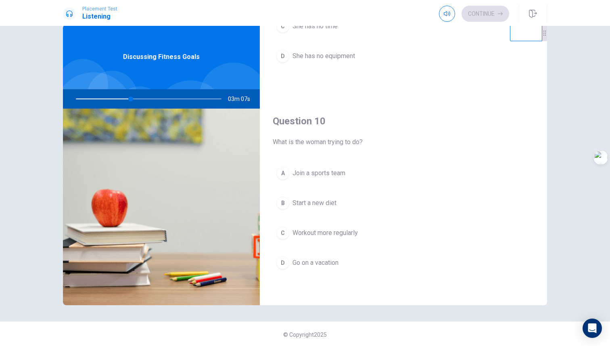
scroll to position [19, 0]
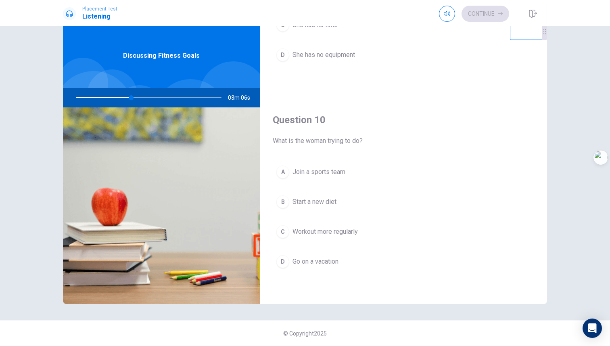
click at [340, 231] on span "Workout more regularly" at bounding box center [325, 232] width 65 height 10
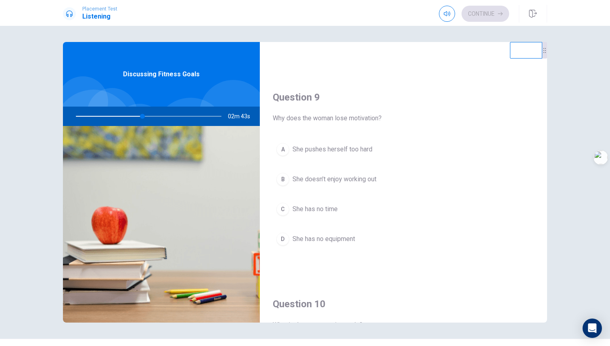
scroll to position [599, 0]
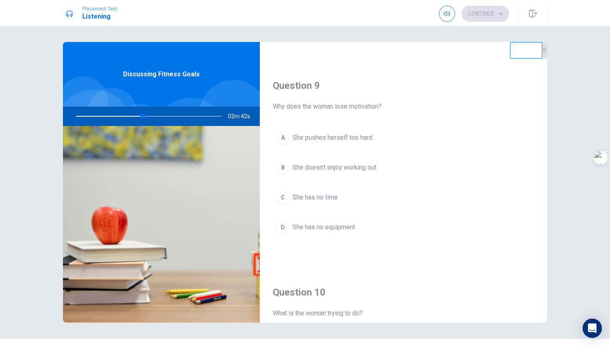
click at [338, 136] on span "She pushes herself too hard" at bounding box center [333, 138] width 80 height 10
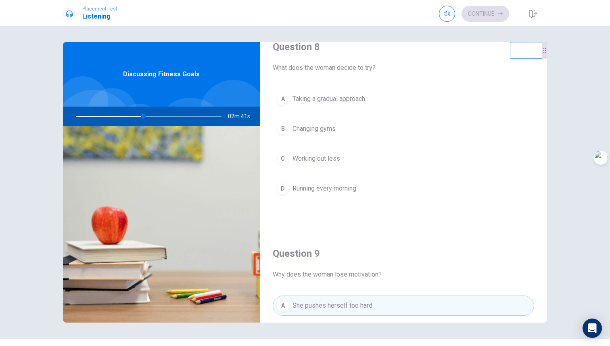
scroll to position [429, 0]
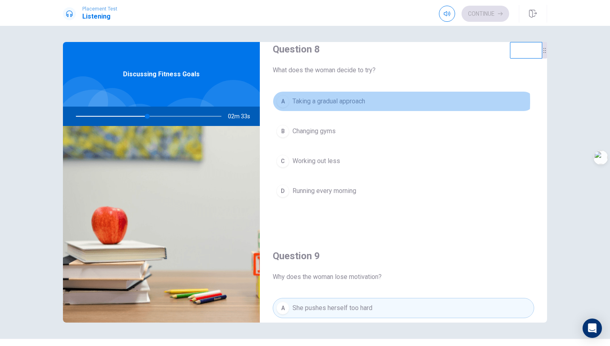
click at [358, 101] on span "Taking a gradual approach" at bounding box center [329, 101] width 73 height 10
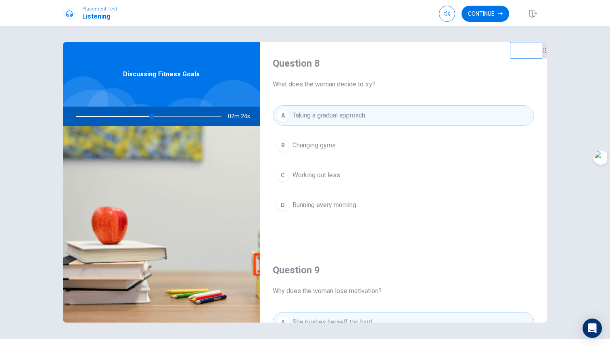
scroll to position [422, 0]
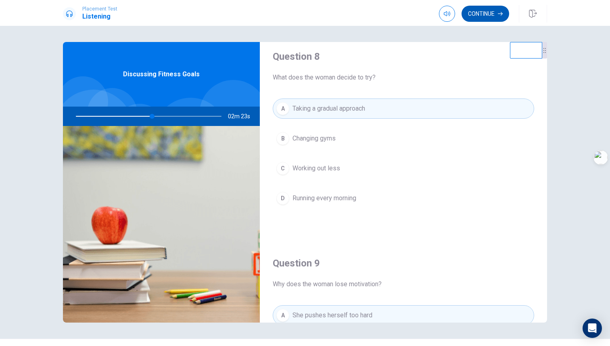
click at [493, 11] on button "Continue" at bounding box center [486, 14] width 48 height 16
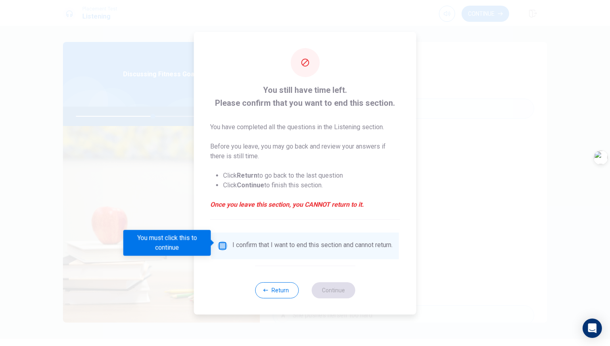
click at [218, 244] on input "You must click this to continue" at bounding box center [223, 246] width 10 height 10
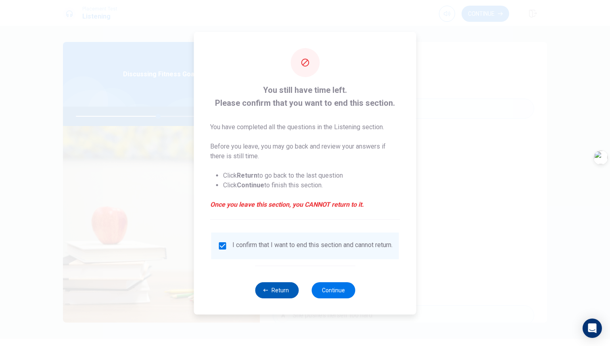
click at [281, 297] on button "Return" at bounding box center [277, 290] width 44 height 16
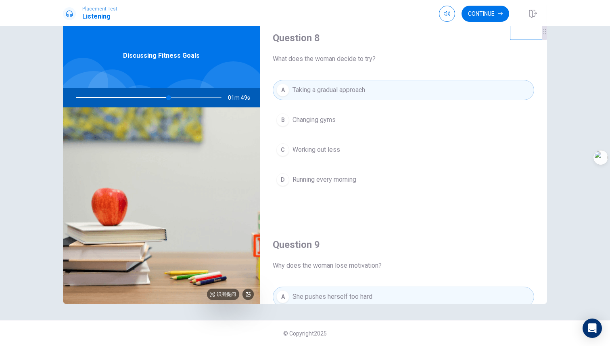
scroll to position [0, 0]
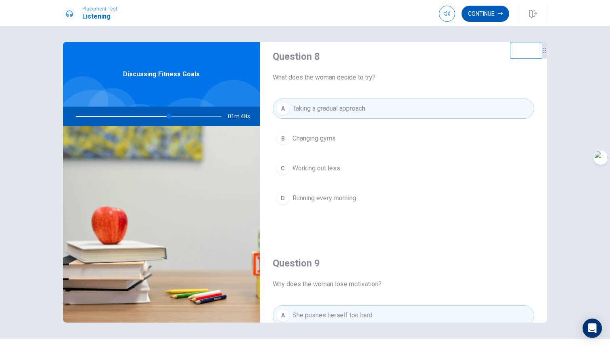
click at [484, 12] on button "Continue" at bounding box center [486, 14] width 48 height 16
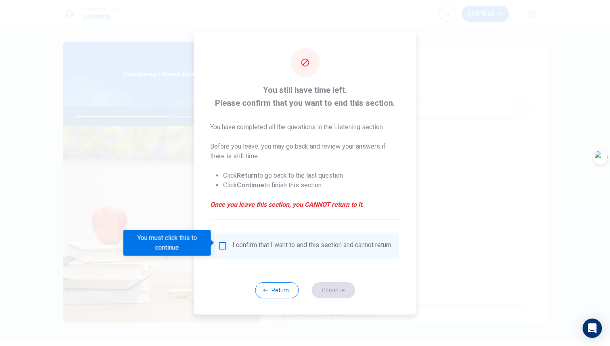
click at [222, 243] on input "You must click this to continue" at bounding box center [223, 246] width 10 height 10
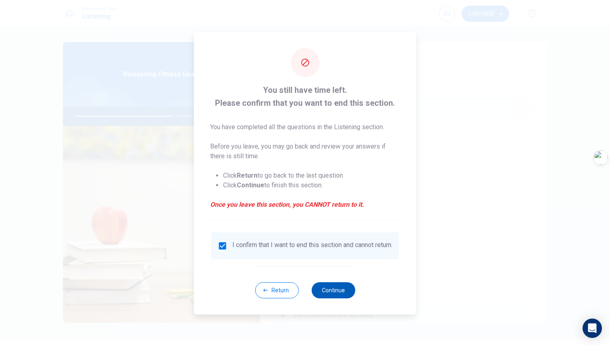
click at [338, 293] on button "Continue" at bounding box center [334, 290] width 44 height 16
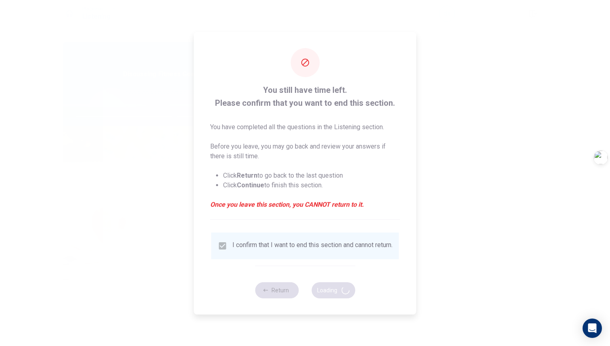
type input "68"
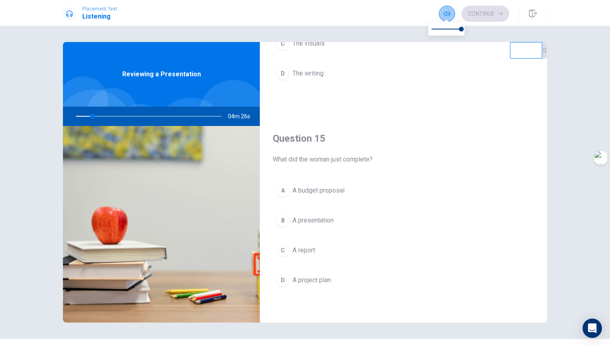
click at [448, 16] on icon "button" at bounding box center [447, 13] width 6 height 6
type input "12"
type input "0.9"
type input "12"
type input "0.8"
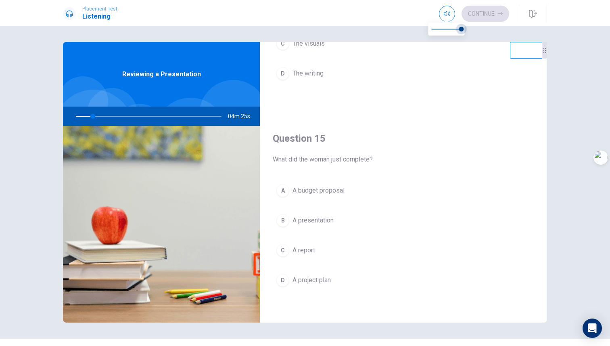
type input "12"
type input "0.7"
type input "12"
type input "0.6"
type input "12"
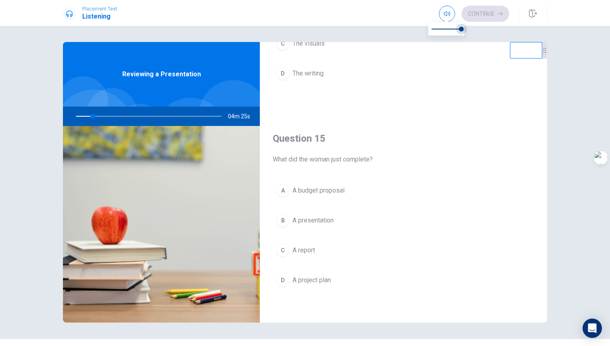
type input "0.5"
type input "12"
type input "0.4"
type input "12"
type input "0.3"
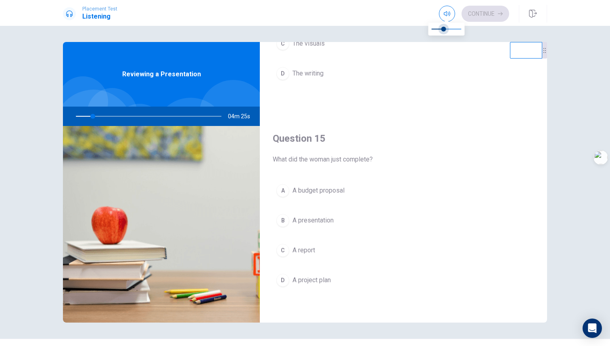
type input "12"
type input "0.2"
type input "12"
type input "0"
type input "12"
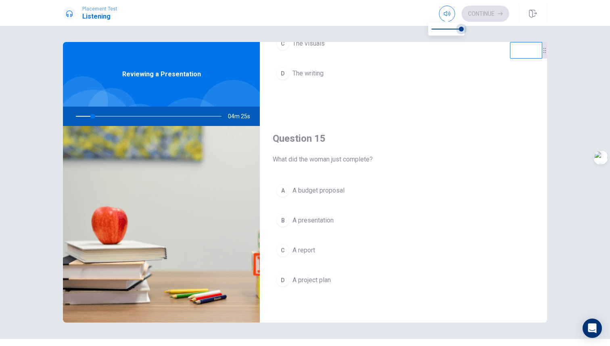
type input "1"
drag, startPoint x: 462, startPoint y: 29, endPoint x: 506, endPoint y: 40, distance: 45.2
click at [506, 40] on body "This site uses cookies, as explained in our Privacy Policy . If you agree to th…" at bounding box center [305, 173] width 610 height 346
click at [520, 88] on div "Question 11 How does the woman respond to the man’s offer of help? A She asks f…" at bounding box center [305, 186] width 610 height 320
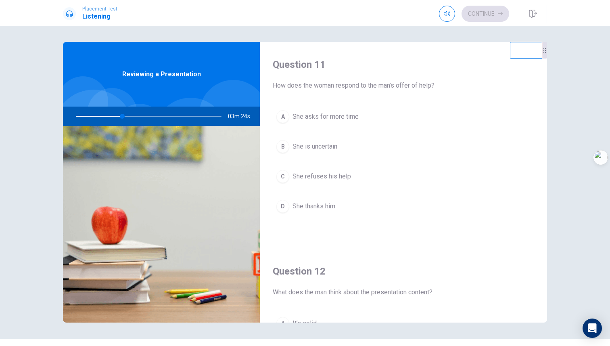
click at [326, 146] on span "She is uncertain" at bounding box center [315, 147] width 45 height 10
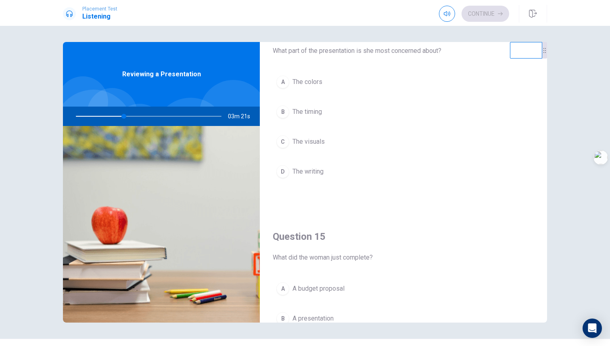
scroll to position [674, 0]
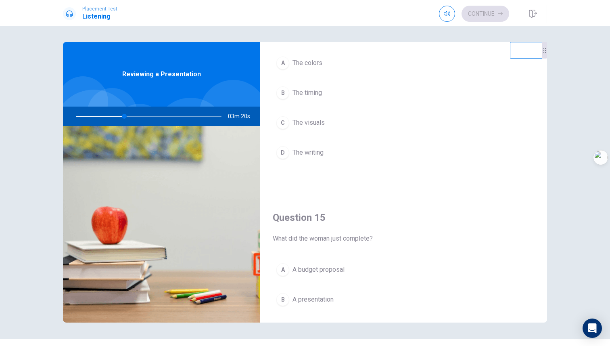
click at [326, 152] on button "D The writing" at bounding box center [404, 153] width 262 height 20
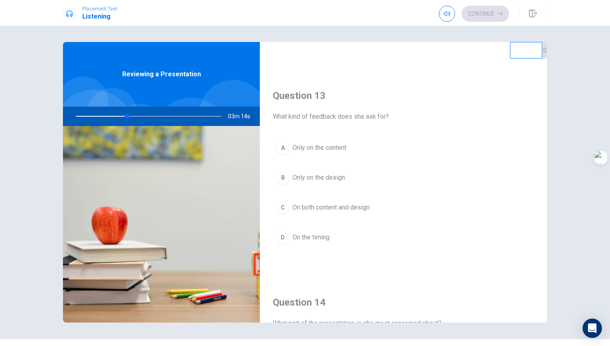
scroll to position [369, 0]
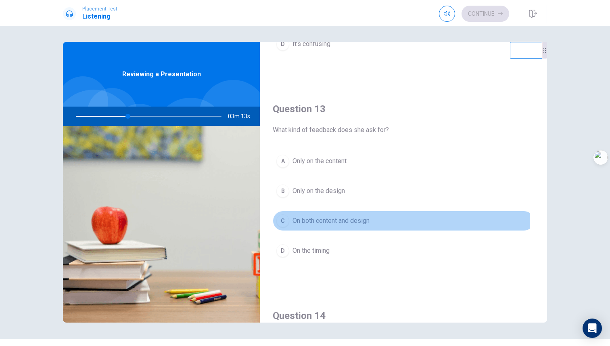
click at [346, 224] on span "On both content and design" at bounding box center [331, 221] width 77 height 10
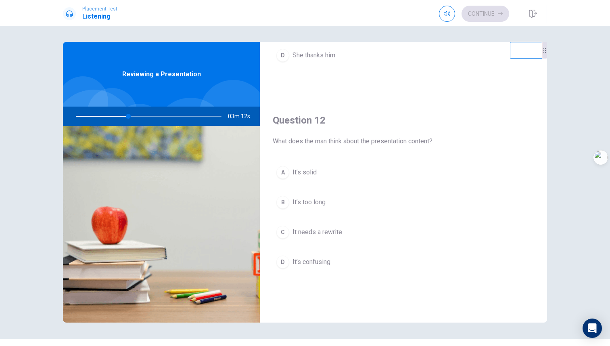
scroll to position [147, 0]
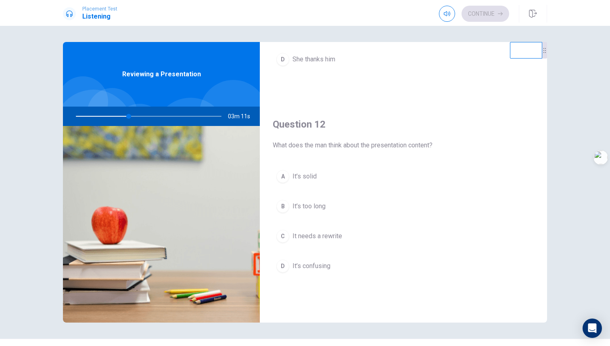
click at [316, 176] on button "A It’s solid" at bounding box center [404, 176] width 262 height 20
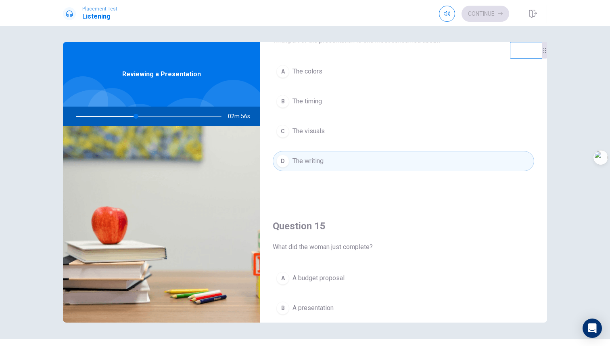
scroll to position [662, 0]
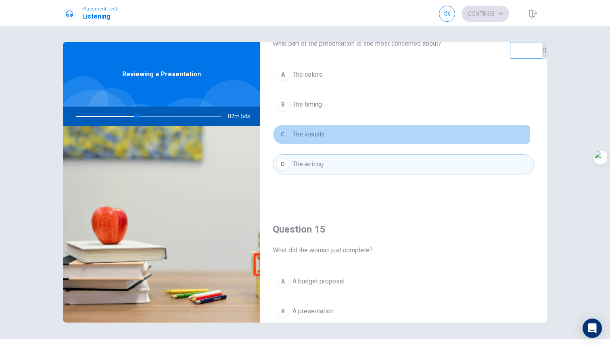
click at [320, 132] on span "The visuals" at bounding box center [309, 135] width 32 height 10
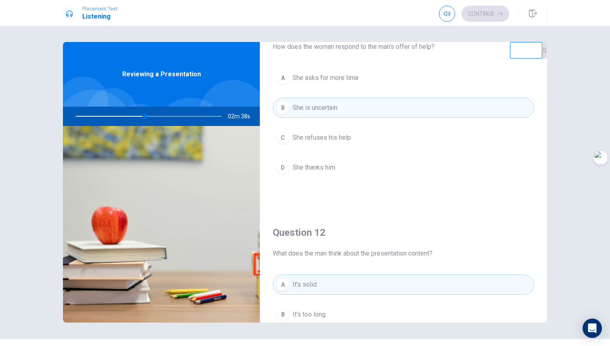
scroll to position [40, 0]
click at [336, 170] on button "D She thanks him" at bounding box center [404, 166] width 262 height 20
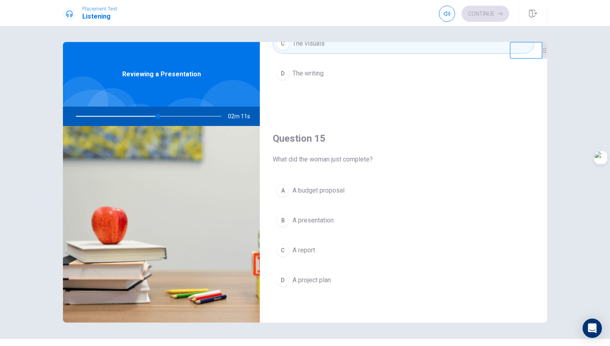
scroll to position [19, 0]
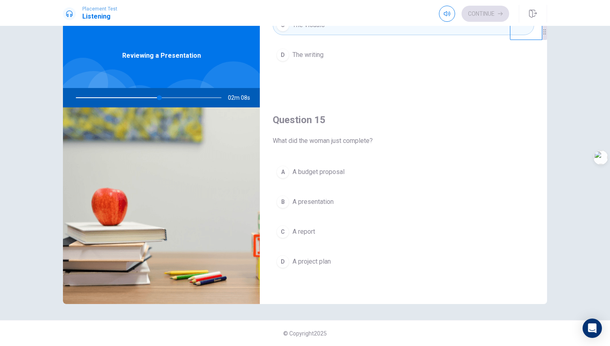
click at [319, 237] on button "C A report" at bounding box center [404, 232] width 262 height 20
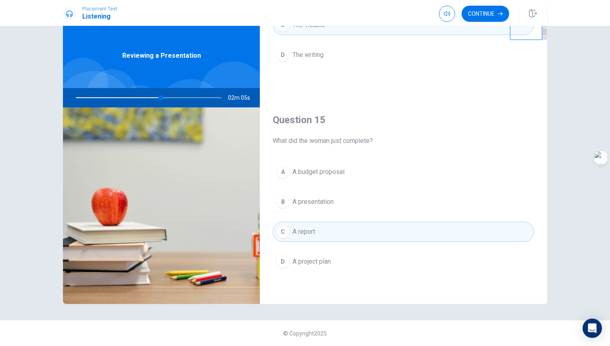
click at [349, 173] on button "A A budget proposal" at bounding box center [404, 172] width 262 height 20
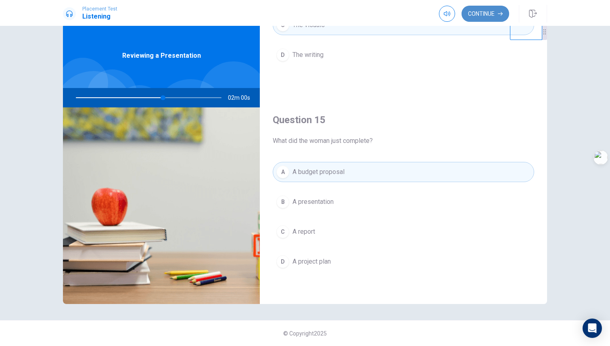
click at [478, 8] on button "Continue" at bounding box center [486, 14] width 48 height 16
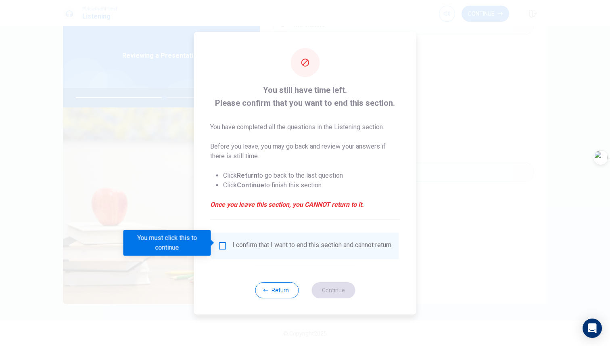
click at [222, 245] on input "You must click this to continue" at bounding box center [223, 246] width 10 height 10
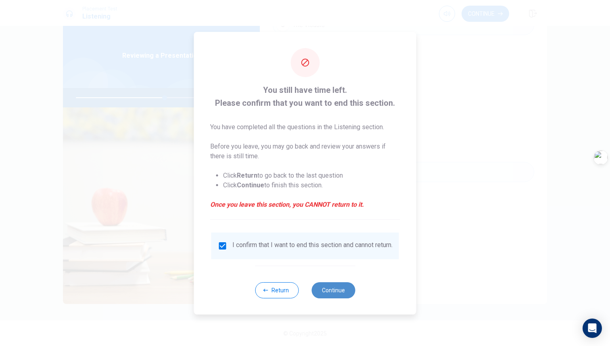
click at [342, 297] on button "Continue" at bounding box center [334, 290] width 44 height 16
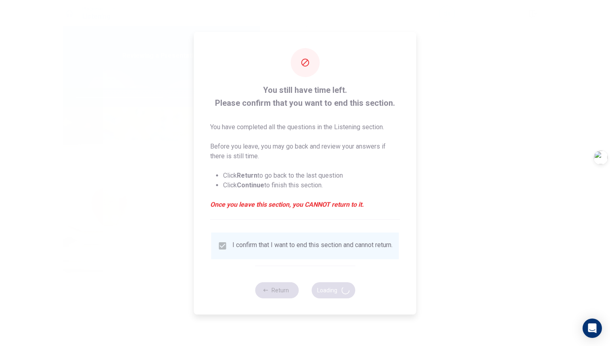
type input "62"
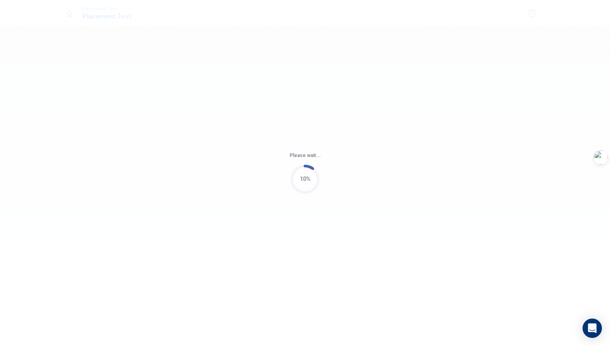
scroll to position [0, 0]
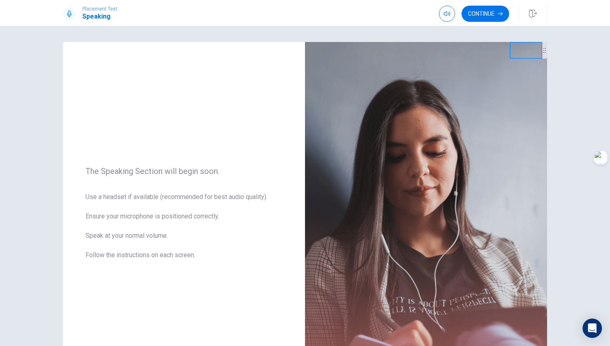
click at [69, 10] on div at bounding box center [69, 13] width 13 height 13
drag, startPoint x: 82, startPoint y: 166, endPoint x: 193, endPoint y: 214, distance: 121.2
click at [197, 214] on div "The Speaking Section will begin soon. Use a headset if available (recommended f…" at bounding box center [184, 218] width 242 height 352
click at [483, 15] on button "Continue" at bounding box center [486, 14] width 48 height 16
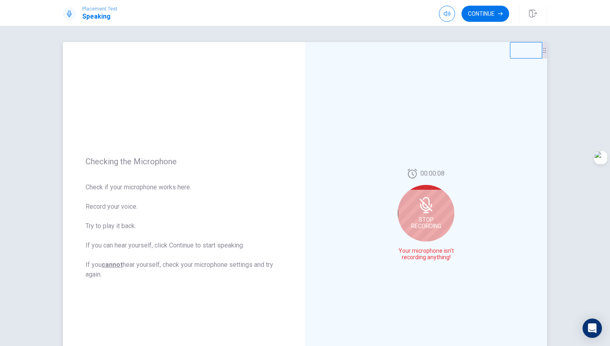
click at [432, 225] on span "Stop Recording" at bounding box center [426, 222] width 30 height 13
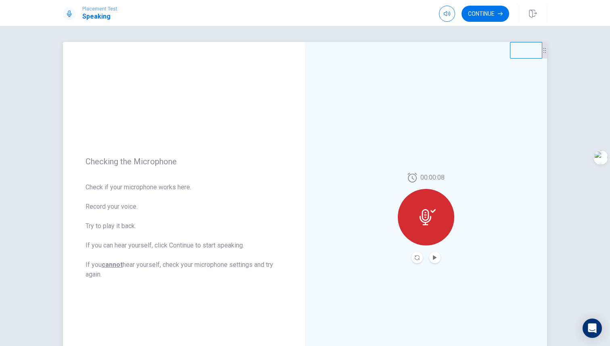
click at [432, 225] on div at bounding box center [426, 217] width 57 height 57
click at [416, 260] on button "Record Again" at bounding box center [417, 257] width 11 height 11
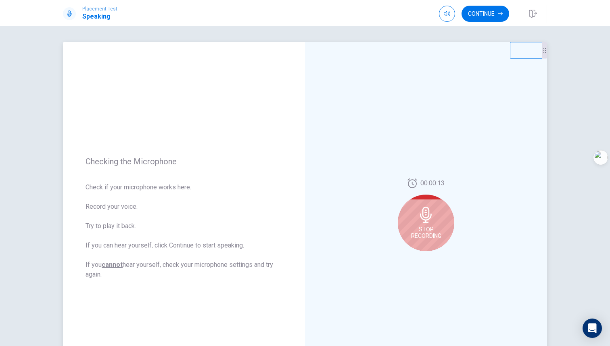
click at [432, 222] on div "Stop Recording" at bounding box center [426, 223] width 57 height 57
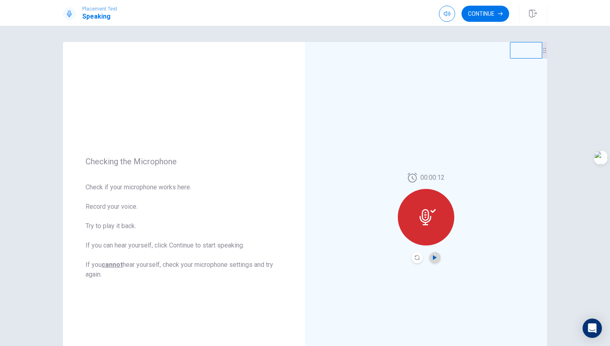
click at [434, 256] on icon "Play Audio" at bounding box center [435, 257] width 5 height 5
click at [433, 216] on icon at bounding box center [428, 217] width 16 height 16
click at [485, 12] on button "Continue" at bounding box center [486, 14] width 48 height 16
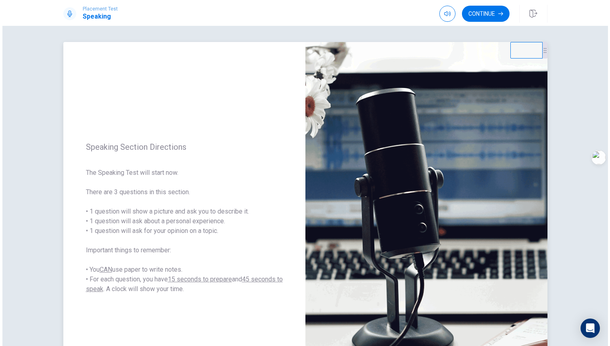
scroll to position [23, 0]
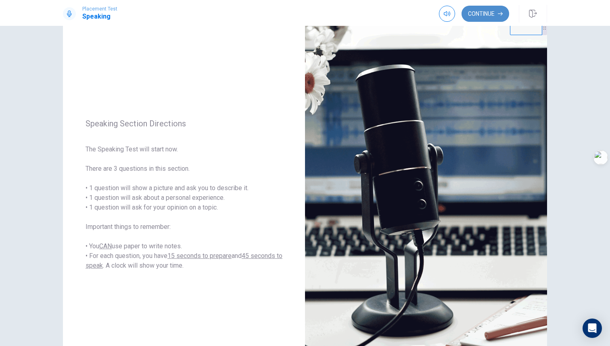
click at [473, 17] on button "Continue" at bounding box center [486, 14] width 48 height 16
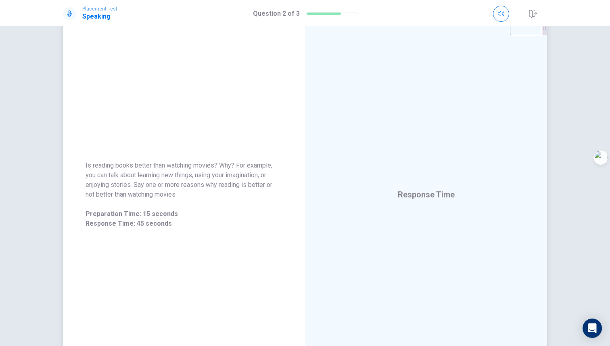
drag, startPoint x: 96, startPoint y: 185, endPoint x: 103, endPoint y: 185, distance: 6.9
click at [103, 185] on span "Is reading books better than watching movies? Why? For example, you can talk ab…" at bounding box center [184, 180] width 197 height 39
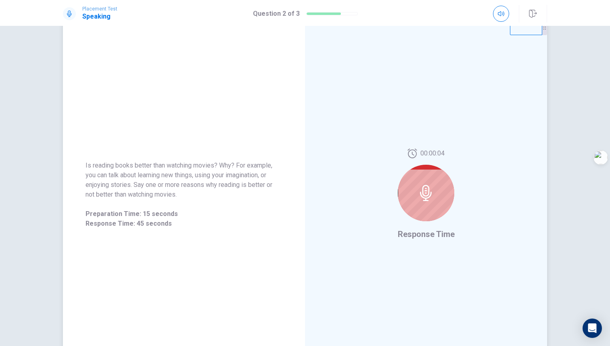
click at [424, 188] on icon at bounding box center [426, 193] width 16 height 16
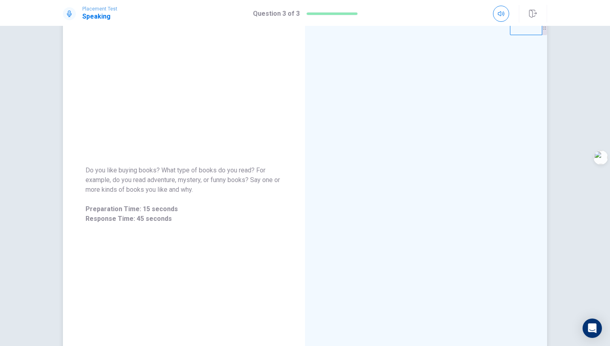
drag, startPoint x: 148, startPoint y: 179, endPoint x: 159, endPoint y: 180, distance: 11.8
click at [159, 180] on span "Do you like buying books? What type of books do you read? For example, do you r…" at bounding box center [184, 180] width 197 height 29
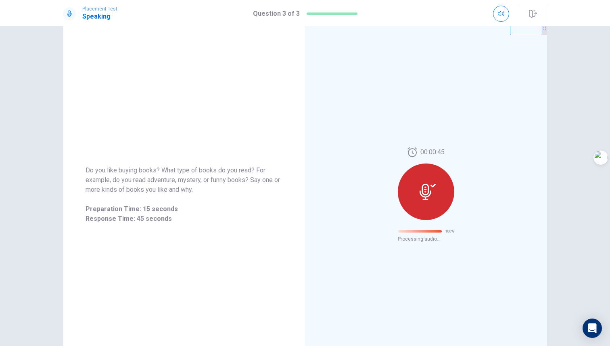
scroll to position [0, 0]
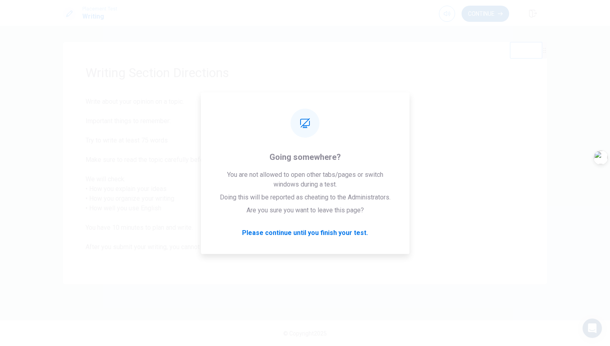
click at [492, 18] on button "Continue" at bounding box center [486, 14] width 48 height 16
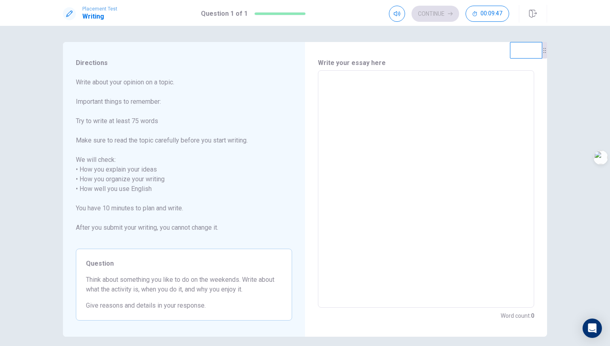
click at [89, 149] on span "Write about your opinion on a topic. Important things to remember: Try to write…" at bounding box center [184, 160] width 216 height 165
click at [364, 96] on textarea at bounding box center [426, 189] width 205 height 224
type textarea "H"
type textarea "x"
type textarea "l"
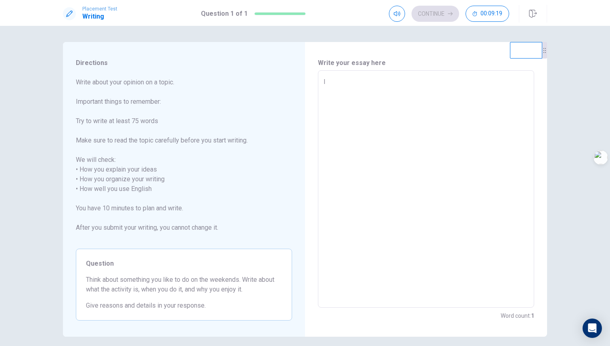
type textarea "x"
type textarea "ln"
type textarea "x"
type textarea "lnl"
type textarea "x"
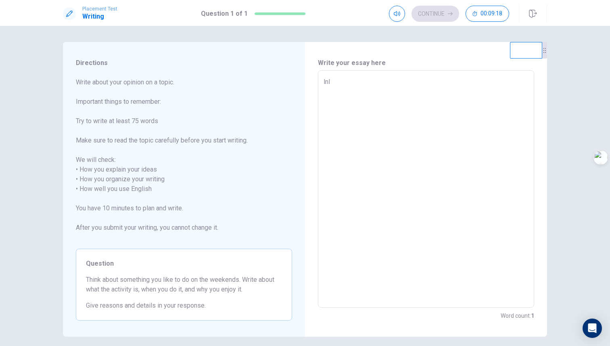
type textarea "lnli"
type textarea "x"
type textarea "lnl"
type textarea "x"
type textarea "ln"
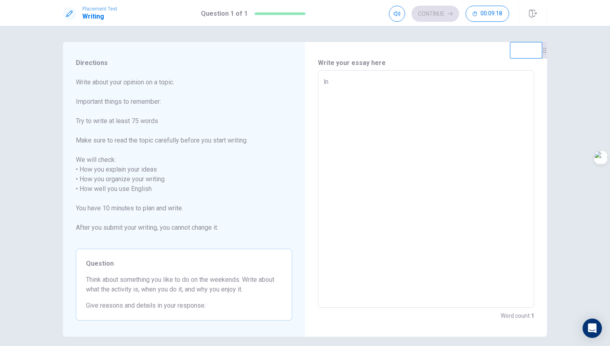
type textarea "x"
type textarea "l"
type textarea "x"
type textarea "i"
type textarea "x"
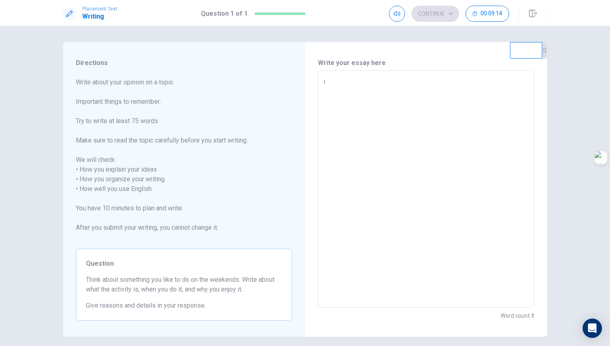
type textarea "in"
type textarea "x"
type textarea "i"
type textarea "x"
type textarea "I"
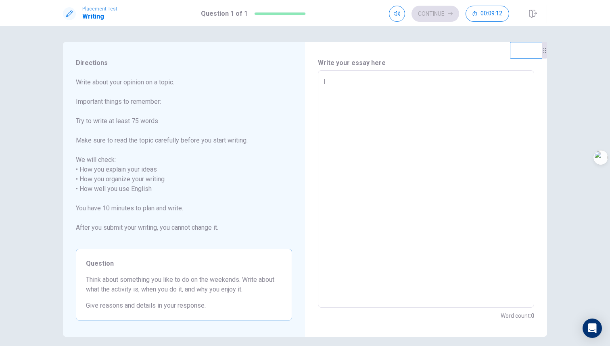
type textarea "x"
type textarea "IN"
type textarea "x"
type textarea "IN"
type textarea "x"
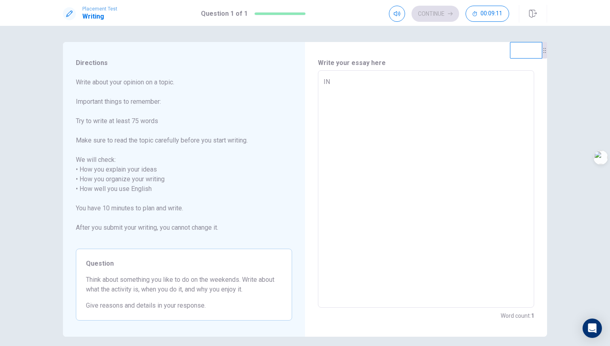
type textarea "IN"
type textarea "x"
type textarea "I"
type textarea "x"
type textarea "In"
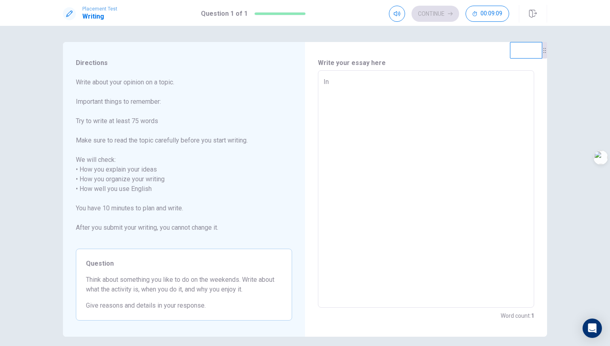
type textarea "x"
type textarea "In"
type textarea "x"
type textarea "In t"
type textarea "x"
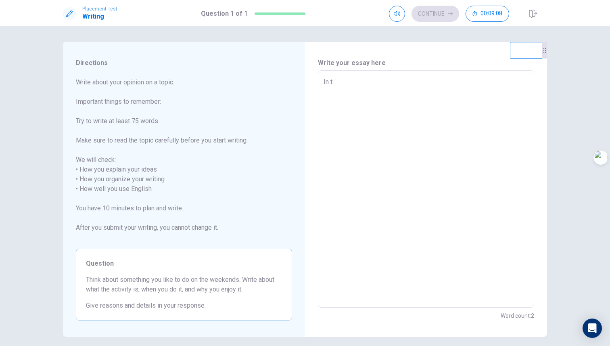
type textarea "In th"
type textarea "x"
type textarea "In the"
type textarea "x"
type textarea "In the"
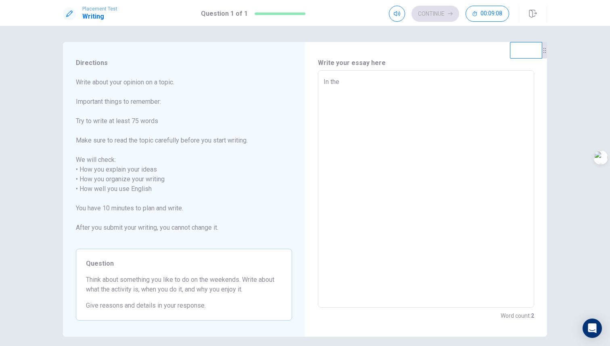
type textarea "x"
type textarea "In the m"
type textarea "x"
type textarea "In the mo"
type textarea "x"
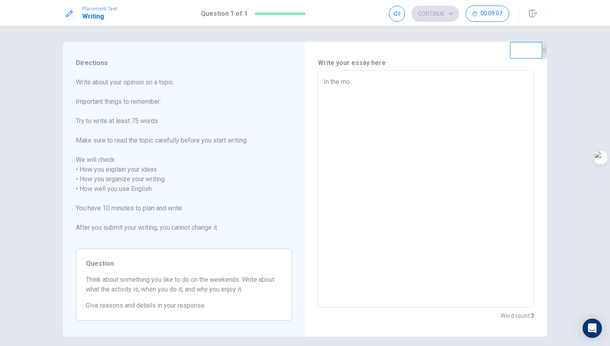
type textarea "In the mos"
type textarea "x"
type textarea "In the most"
type textarea "x"
type textarea "In the most"
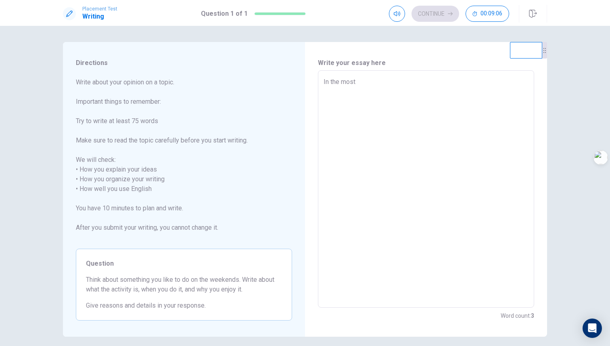
type textarea "x"
type textarea "In the most t"
type textarea "x"
type textarea "In the most to"
type textarea "x"
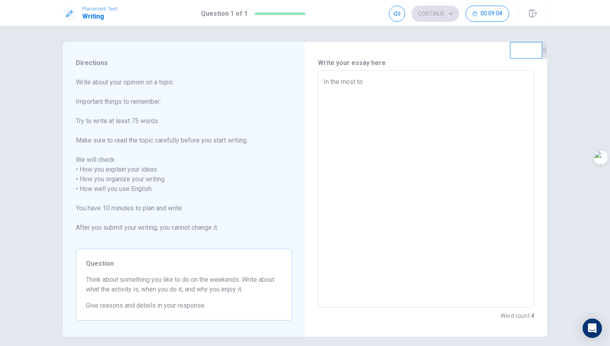
type textarea "In the most [PERSON_NAME]"
type textarea "x"
type textarea "In the most tomi"
type textarea "x"
type textarea "In the most [PERSON_NAME]"
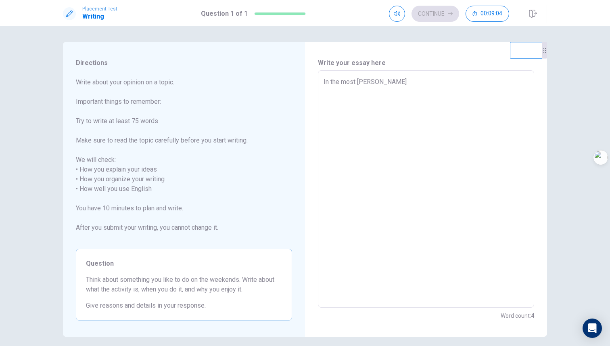
type textarea "x"
type textarea "In the most to"
type textarea "x"
type textarea "In the most t"
type textarea "x"
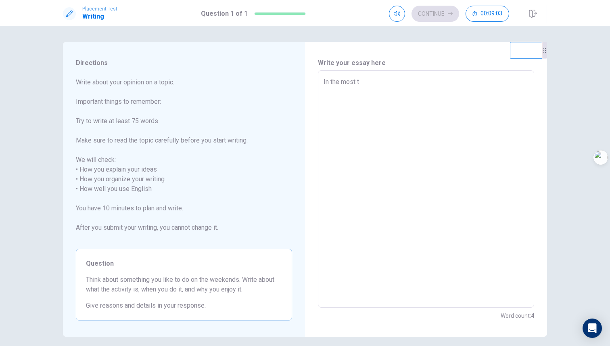
type textarea "In the most ti"
type textarea "x"
type textarea "In the most [PERSON_NAME]"
type textarea "x"
type textarea "In the most time"
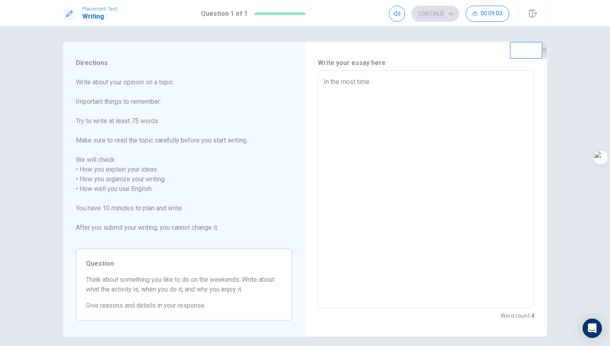
type textarea "x"
type textarea "In the most time"
type textarea "x"
type textarea "In the most time i"
type textarea "x"
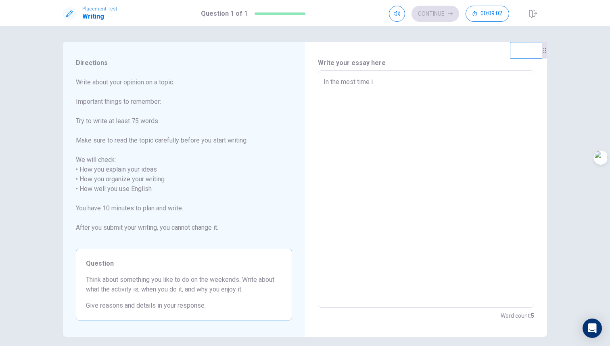
type textarea "In the most time in"
type textarea "x"
type textarea "In the most time in"
type textarea "x"
type textarea "In the most time in t"
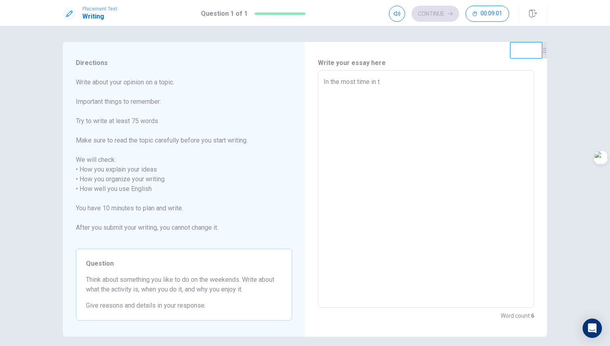
type textarea "x"
type textarea "In the most time in th"
type textarea "x"
type textarea "In the most time in the"
type textarea "x"
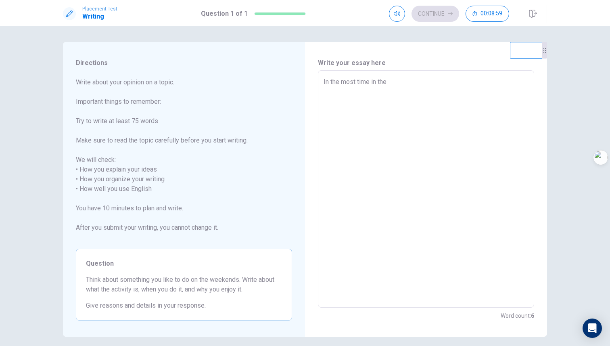
type textarea "In the most time in the"
type textarea "x"
type textarea "In the most time in the w"
type textarea "x"
type textarea "In the most time in the we"
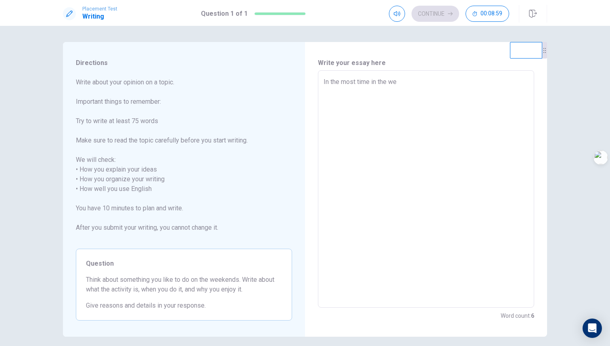
type textarea "x"
type textarea "In the most time in the wee"
type textarea "x"
type textarea "In the most time in the week"
type textarea "x"
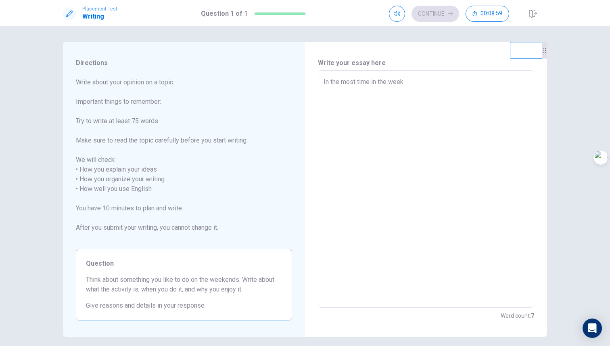
type textarea "In the most time in the weeke"
type textarea "x"
type textarea "In the most time in the weeken"
type textarea "x"
type textarea "In the most time in the weekend"
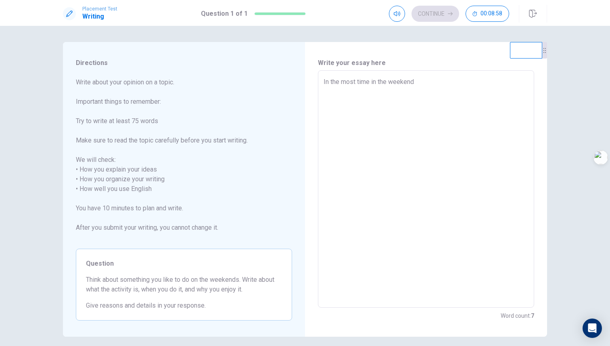
type textarea "x"
type textarea "In the most time in the weekend"
type textarea "x"
type textarea "In the most time in the weekend"
type textarea "x"
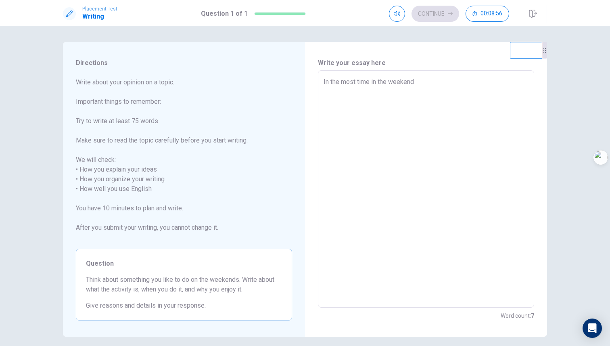
type textarea "In the most time in the weekend,"
type textarea "x"
type textarea "In the most time in the weekend,a"
type textarea "x"
type textarea "In the most time in the weekend,al"
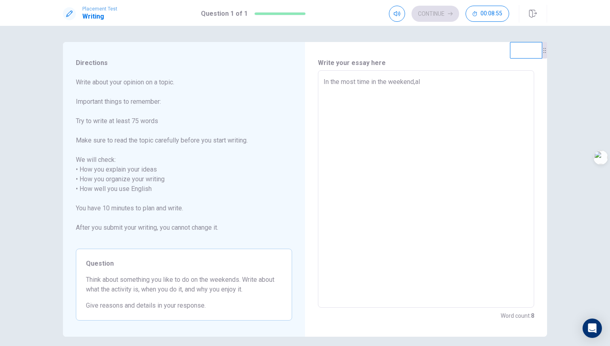
type textarea "x"
type textarea "In the most time in the weekend,a"
type textarea "x"
type textarea "In the most time in the weekend,"
type textarea "x"
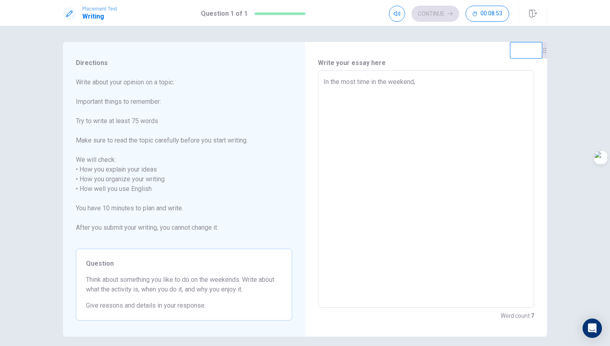
type textarea "In the most time in the weekend,I"
type textarea "x"
type textarea "In the most time in the weekend,ID"
type textarea "x"
type textarea "In the most time in the weekend,I"
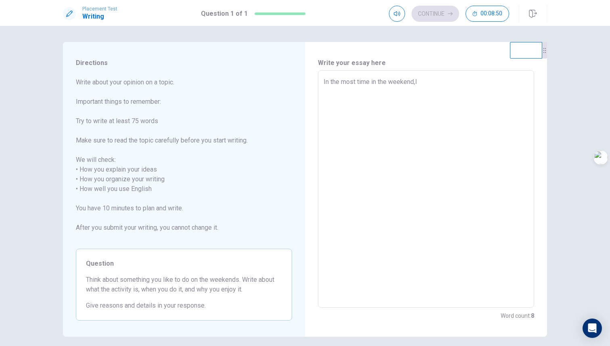
type textarea "x"
type textarea "In the most time in the weekend,In"
type textarea "x"
type textarea "In the most time in the weekend,I"
type textarea "x"
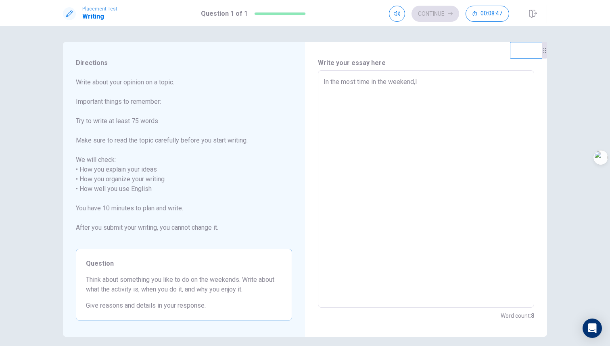
type textarea "In the most time in the weekend,I"
type textarea "x"
type textarea "In the most time in the weekend,I"
type textarea "x"
type textarea "In the most time in the weekend,I"
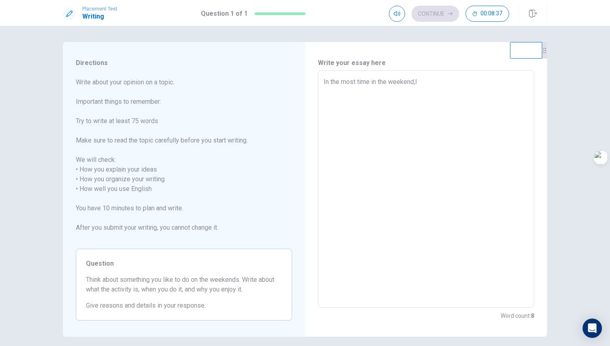
type textarea "x"
type textarea "In the most time in the weekend,I a"
type textarea "x"
type textarea "In the most time in the weekend,I al"
type textarea "x"
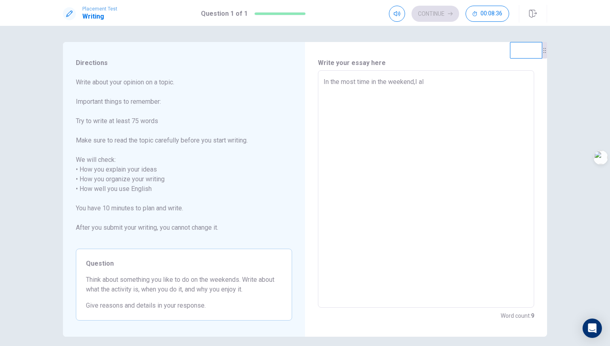
type textarea "In the most time in the weekend,I alw"
type textarea "x"
type textarea "In the most time in the weekend,I alwa"
type textarea "x"
type textarea "In the most time in the weekend,I [GEOGRAPHIC_DATA]"
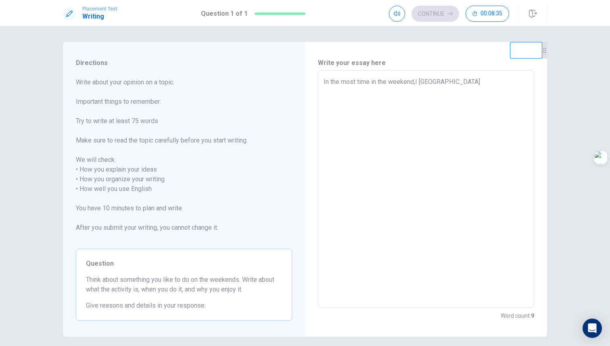
type textarea "x"
type textarea "In the most time in the weekend,I always"
type textarea "x"
type textarea "In the most time in the weekend,I always"
type textarea "x"
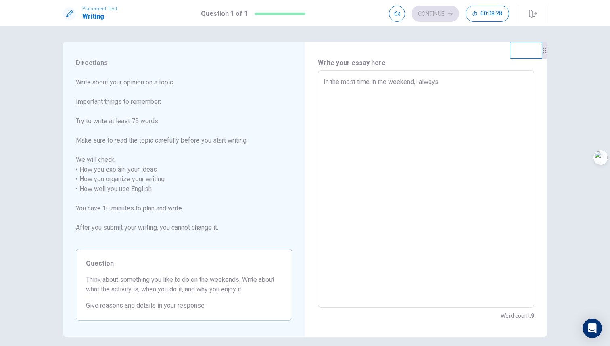
type textarea "In the most time in the weekend,I always a"
type textarea "x"
type textarea "In the most time in the weekend,I always"
type textarea "x"
type textarea "In the most time in the weekend,I always s"
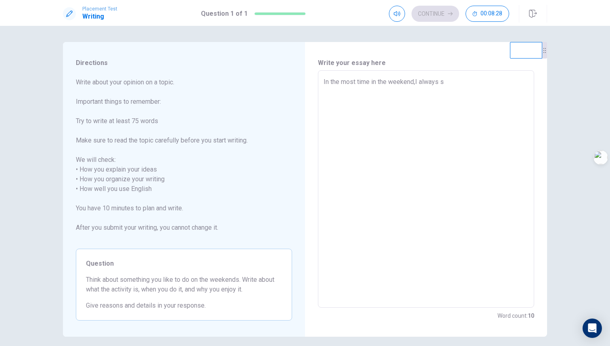
type textarea "x"
type textarea "In the most time in the weekend,I always st"
type textarea "x"
type textarea "In the most time in the weekend,I always sta"
type textarea "x"
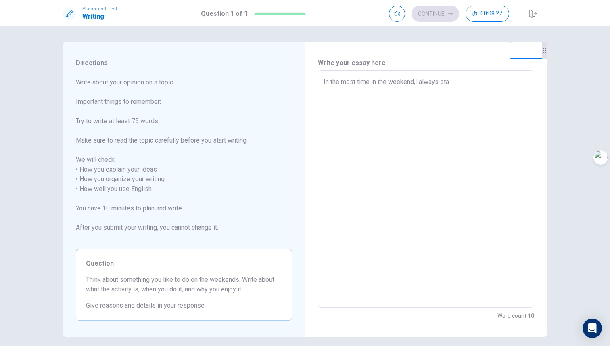
type textarea "In the most time in the weekend,I always stay"
type textarea "x"
type textarea "In the most time in the weekend,I always stay"
type textarea "x"
type textarea "In the most time in the weekend,I always stay a"
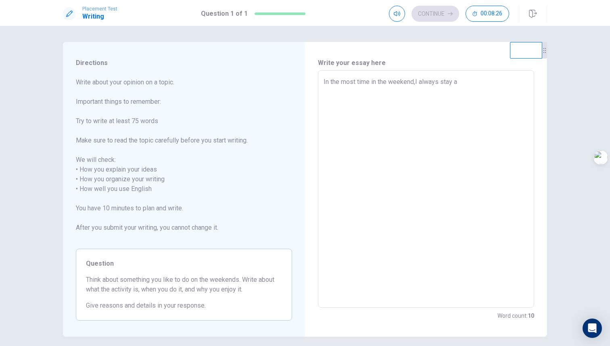
type textarea "x"
type textarea "In the most time in the weekend,I always stay al"
type textarea "x"
type textarea "In the most time in the weekend,I always stay alo"
type textarea "x"
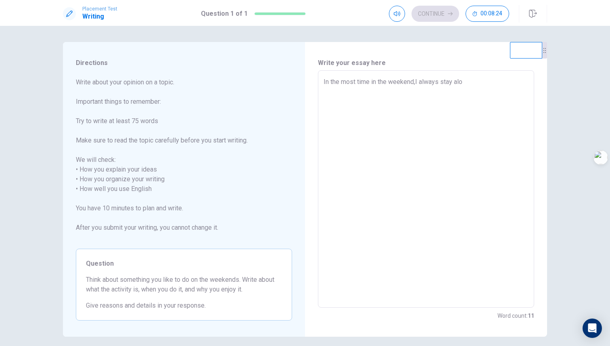
type textarea "In the most time in the weekend,I always stay alon"
type textarea "x"
type textarea "In the most time in the weekend,I always stay alone"
type textarea "x"
type textarea "In the most time in the weekend,I always stay alone"
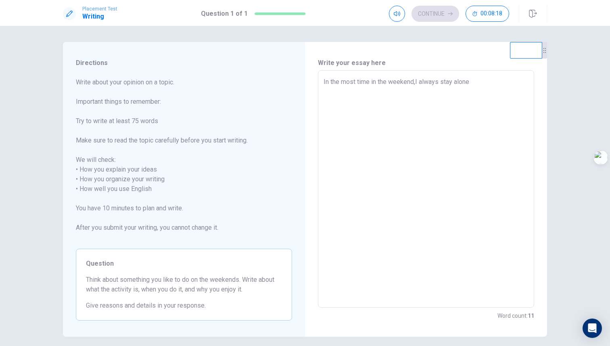
type textarea "x"
type textarea "In the most time in the weekend,I always stay alone ,"
type textarea "x"
click at [488, 84] on textarea "In the most time in the weekend,I always stay alone . But" at bounding box center [426, 189] width 205 height 224
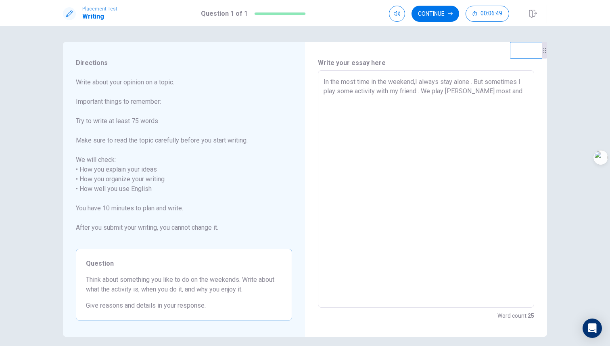
click at [506, 94] on textarea "In the most time in the weekend,I always stay alone . But sometimes I play some…" at bounding box center [426, 189] width 205 height 224
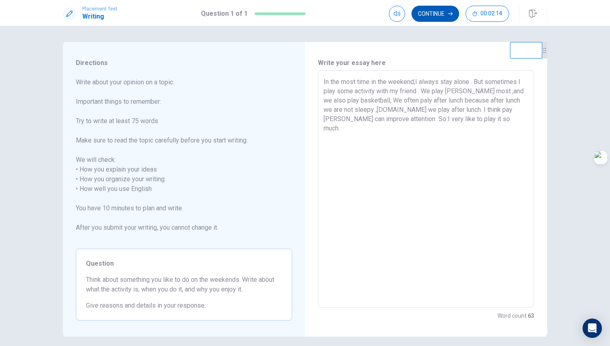
click at [445, 14] on button "Continue" at bounding box center [436, 14] width 48 height 16
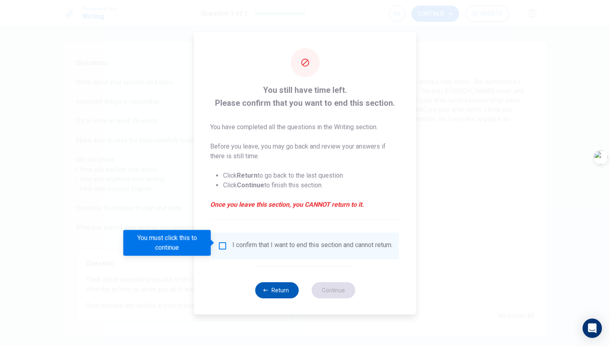
click at [278, 295] on button "Return" at bounding box center [277, 290] width 44 height 16
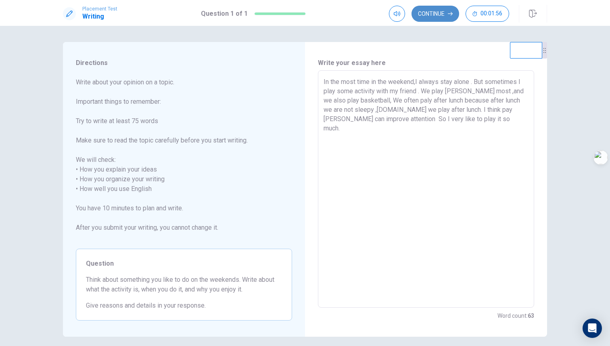
click at [446, 16] on button "Continue" at bounding box center [436, 14] width 48 height 16
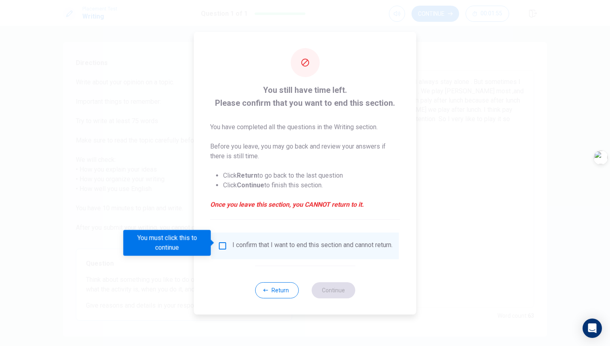
click at [222, 245] on input "You must click this to continue" at bounding box center [223, 246] width 10 height 10
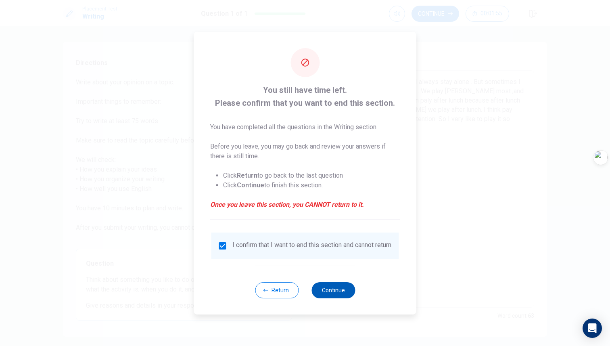
click at [342, 298] on button "Continue" at bounding box center [334, 290] width 44 height 16
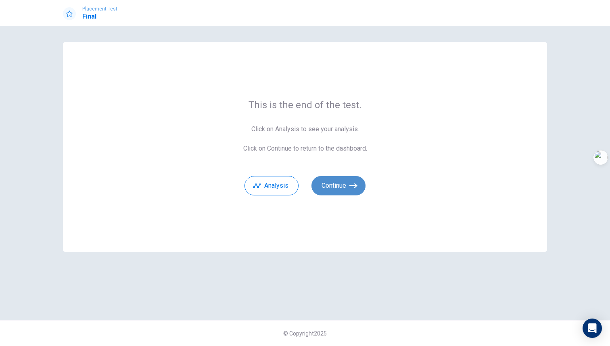
click at [349, 183] on button "Continue" at bounding box center [339, 185] width 54 height 19
